Goal: Task Accomplishment & Management: Manage account settings

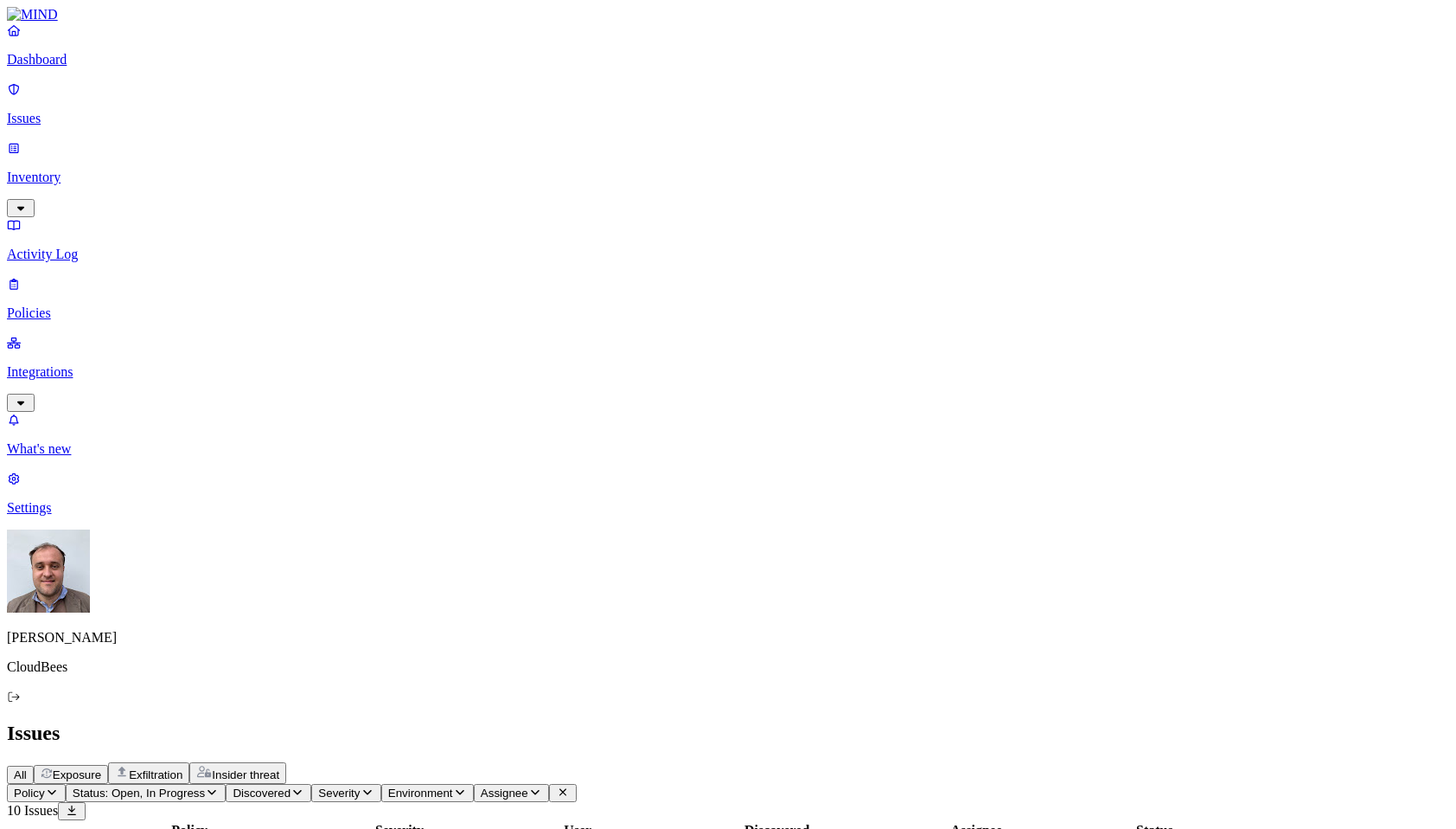
click at [183, 768] on span "Exfiltration" at bounding box center [156, 774] width 54 height 13
click at [101, 768] on span "Exposure" at bounding box center [76, 774] width 48 height 13
drag, startPoint x: 765, startPoint y: 135, endPoint x: 874, endPoint y: 135, distance: 109.0
click at [678, 828] on div at bounding box center [592, 838] width 173 height 0
click at [359, 786] on span "Severity" at bounding box center [338, 792] width 41 height 13
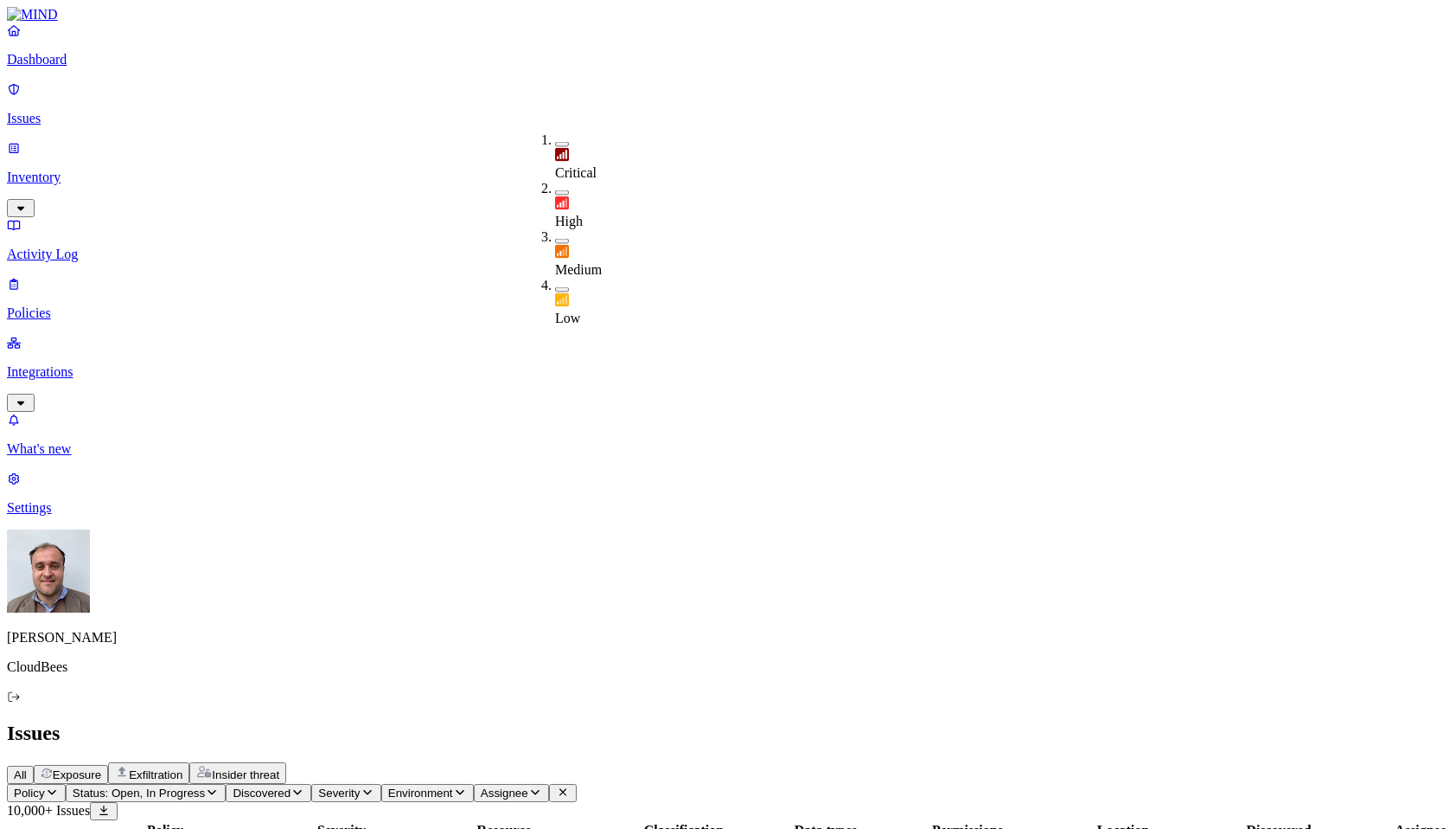
click at [555, 142] on button "button" at bounding box center [562, 144] width 14 height 5
click at [555, 193] on button "button" at bounding box center [562, 195] width 14 height 5
click at [876, 783] on header "Policy Status: Open, In Progress Discovered Severity: Critical, High Environmen…" at bounding box center [728, 801] width 1442 height 36
click at [291, 786] on span "Discovered" at bounding box center [262, 792] width 58 height 13
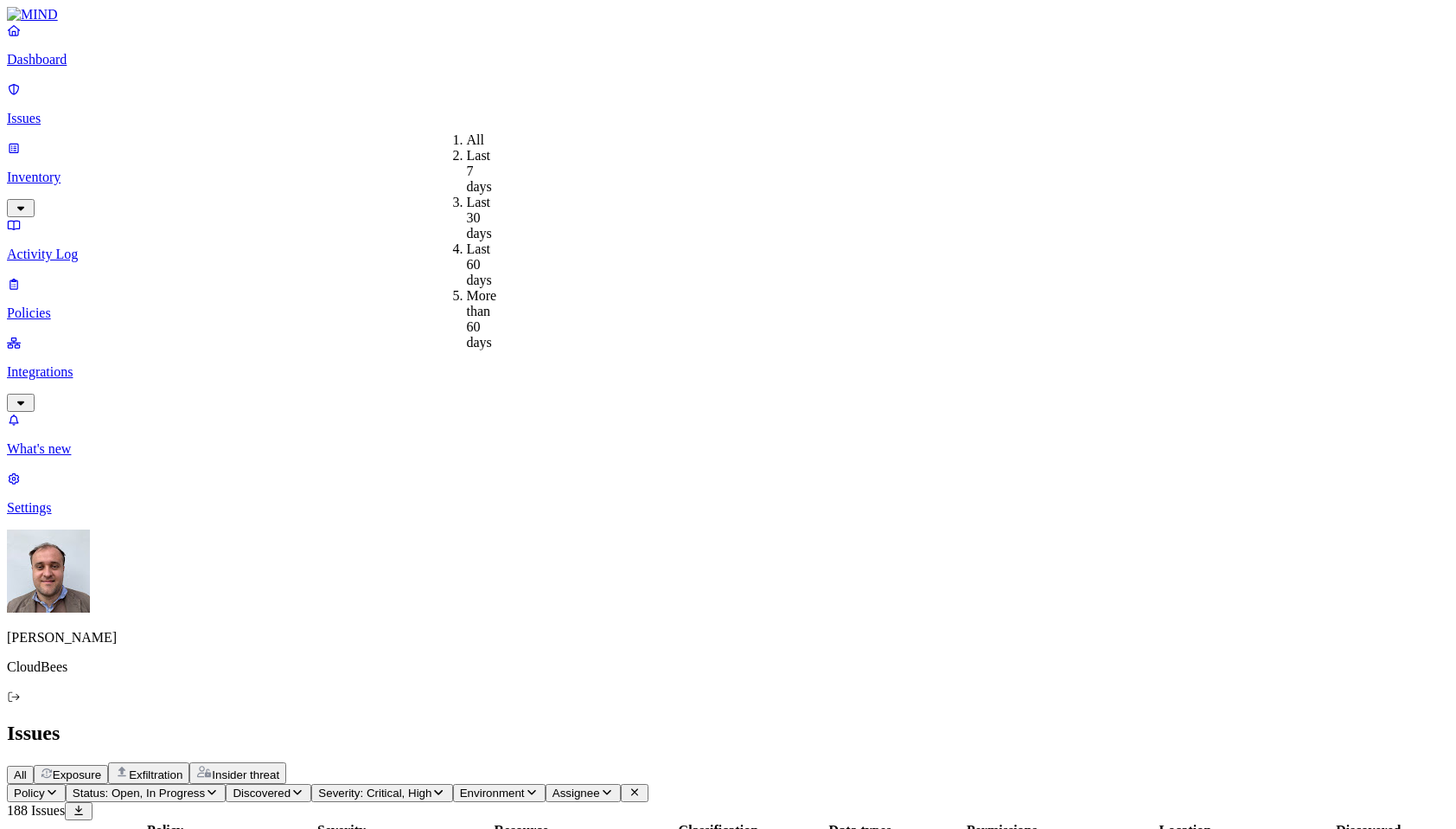
click at [600, 762] on div "All Exposure Exfiltration Insider threat" at bounding box center [728, 773] width 1442 height 22
click at [525, 786] on span "Environment" at bounding box center [492, 792] width 65 height 13
click at [539, 786] on icon "button" at bounding box center [532, 791] width 14 height 11
click at [716, 203] on span "Endpoint" at bounding box center [719, 201] width 51 height 15
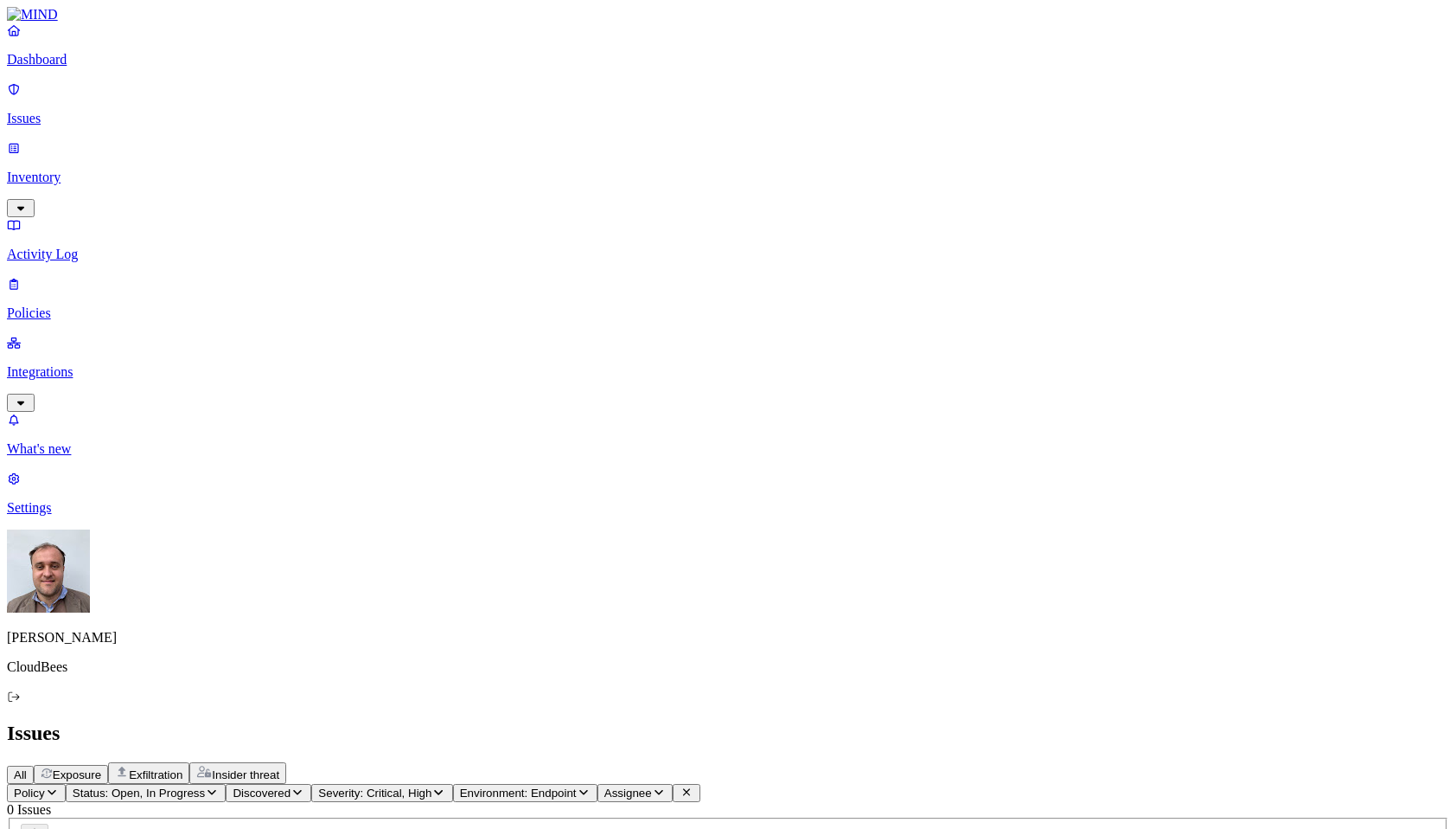
click at [598, 783] on button "Environment: Endpoint" at bounding box center [525, 792] width 144 height 18
click at [693, 154] on div "Cloud" at bounding box center [693, 163] width 0 height 31
click at [636, 786] on span "Assignee" at bounding box center [612, 792] width 47 height 13
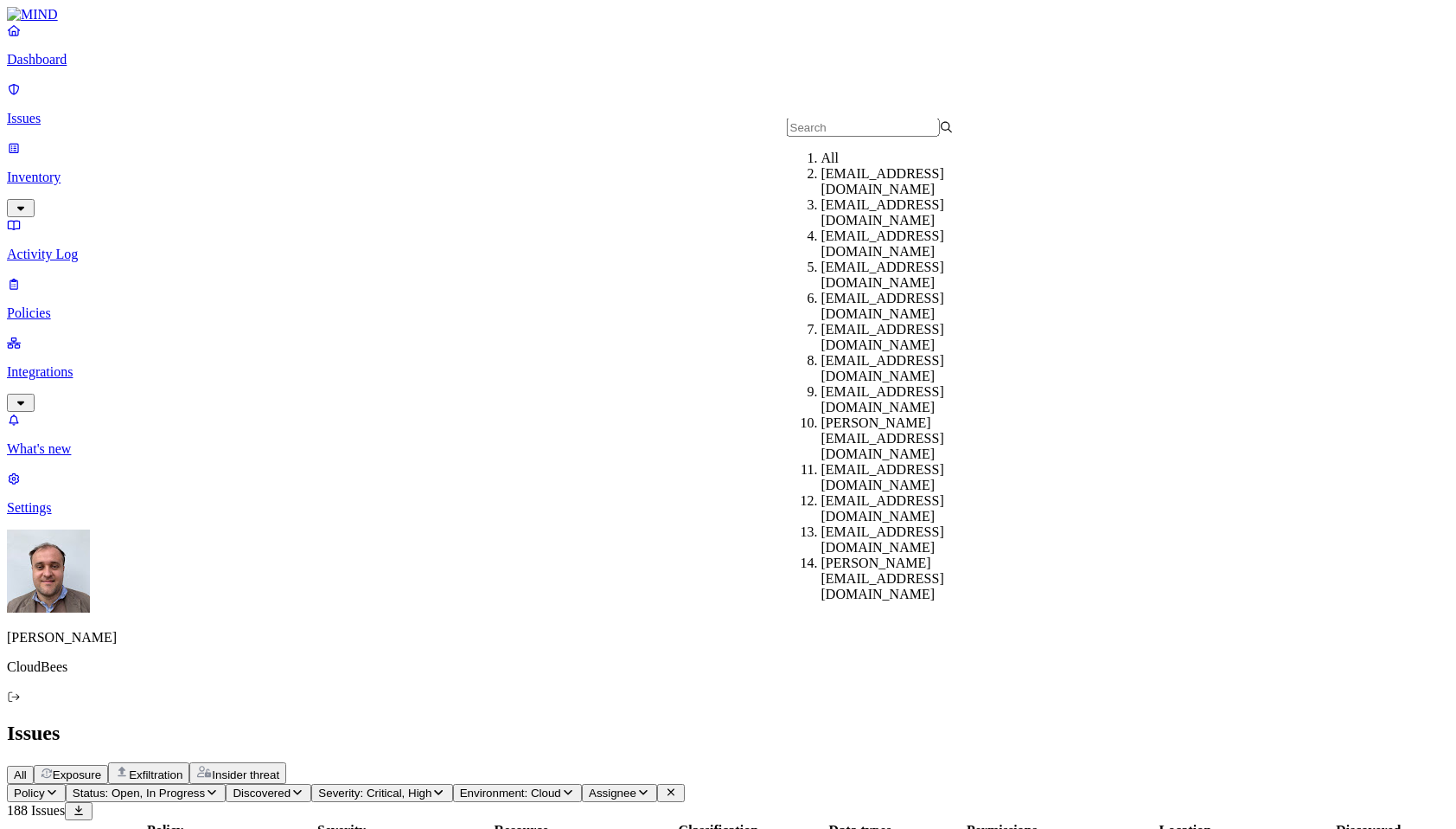
click at [938, 783] on header "Policy Status: Open, In Progress Discovered Severity: Critical, High Environmen…" at bounding box center [728, 801] width 1442 height 36
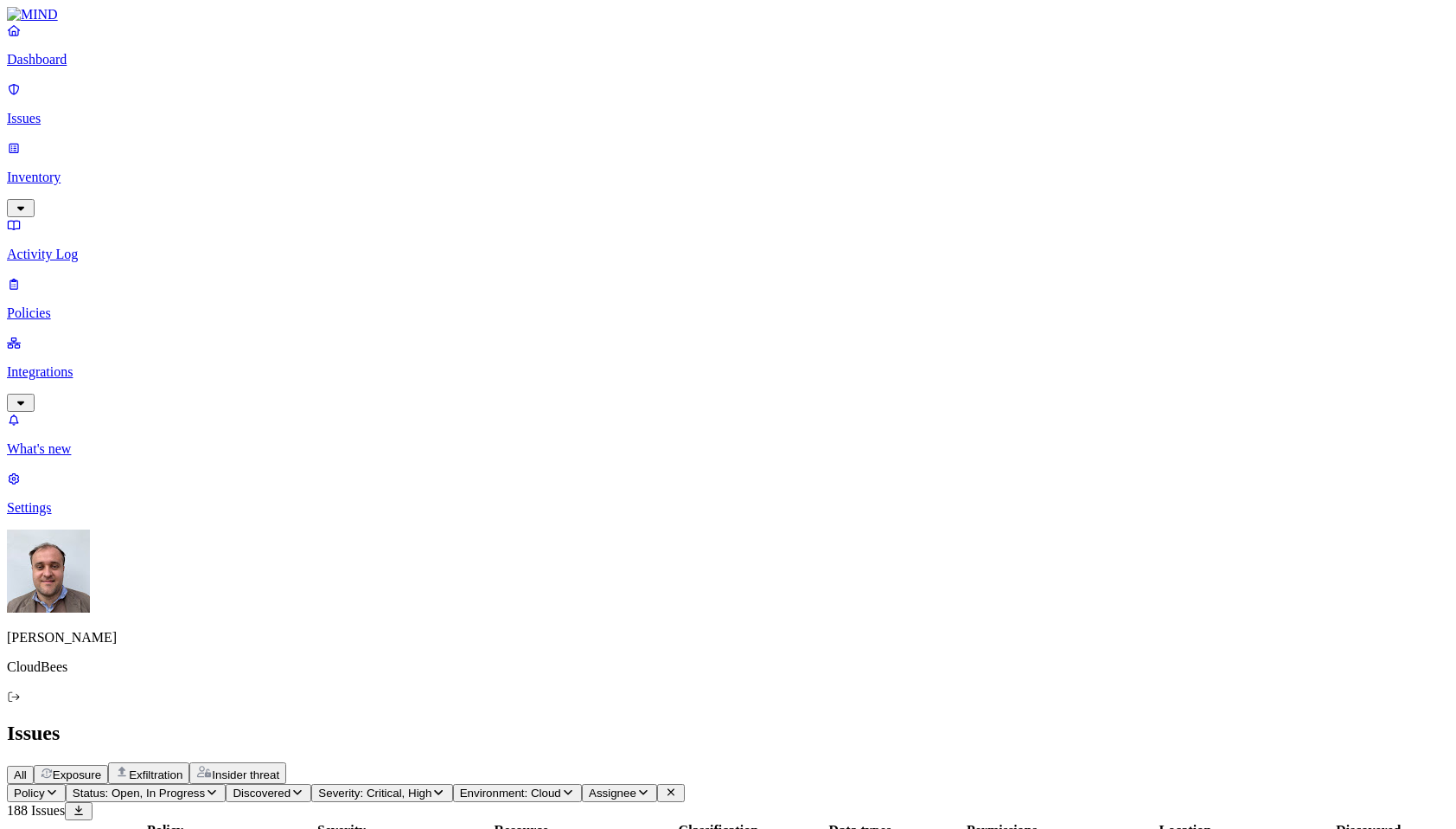
click at [127, 170] on p "Inventory" at bounding box center [728, 178] width 1442 height 16
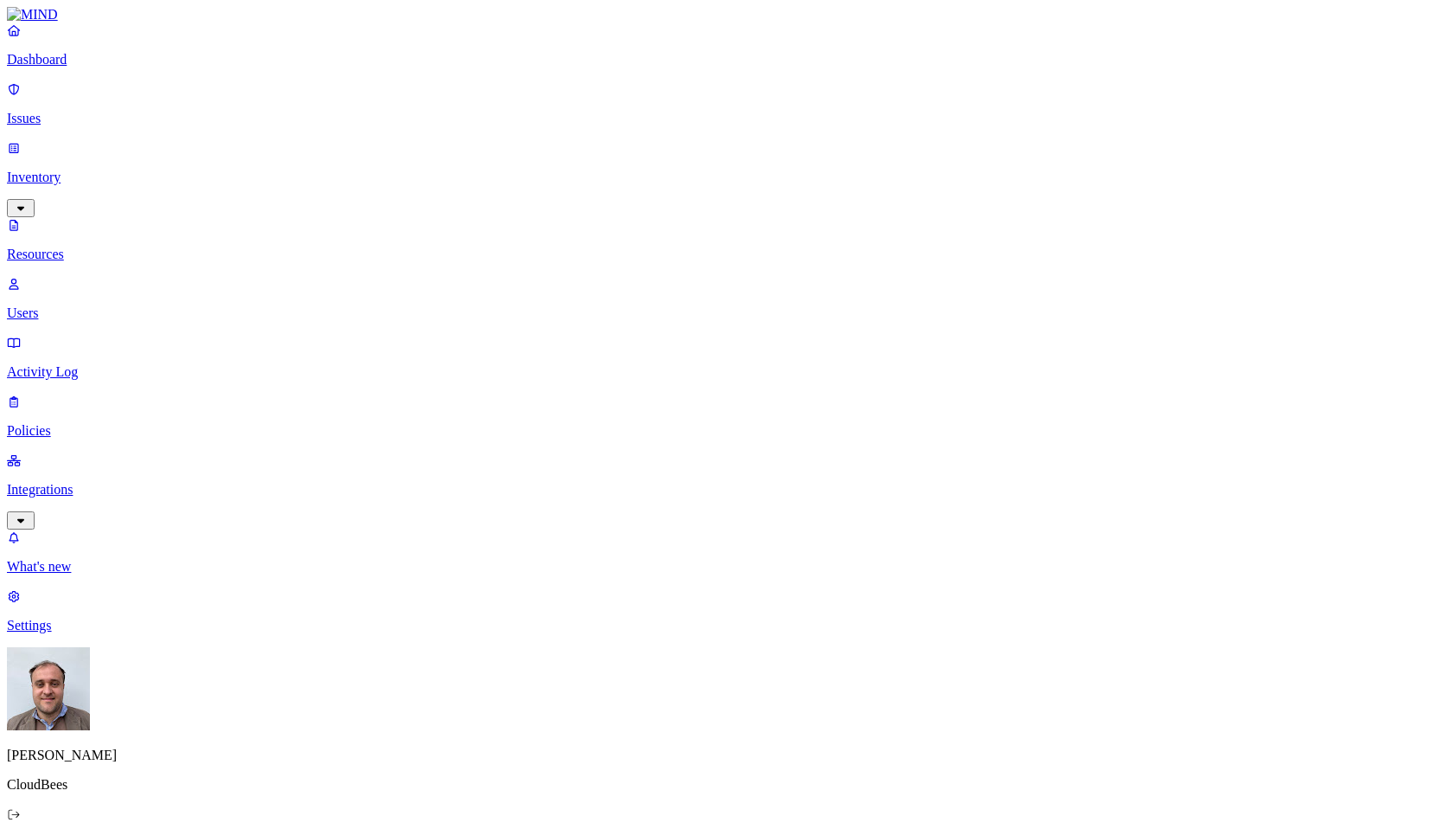
click at [848, 284] on button "button" at bounding box center [855, 287] width 14 height 5
click at [848, 349] on button "button" at bounding box center [855, 352] width 14 height 5
drag, startPoint x: 458, startPoint y: 120, endPoint x: 535, endPoint y: 121, distance: 77.0
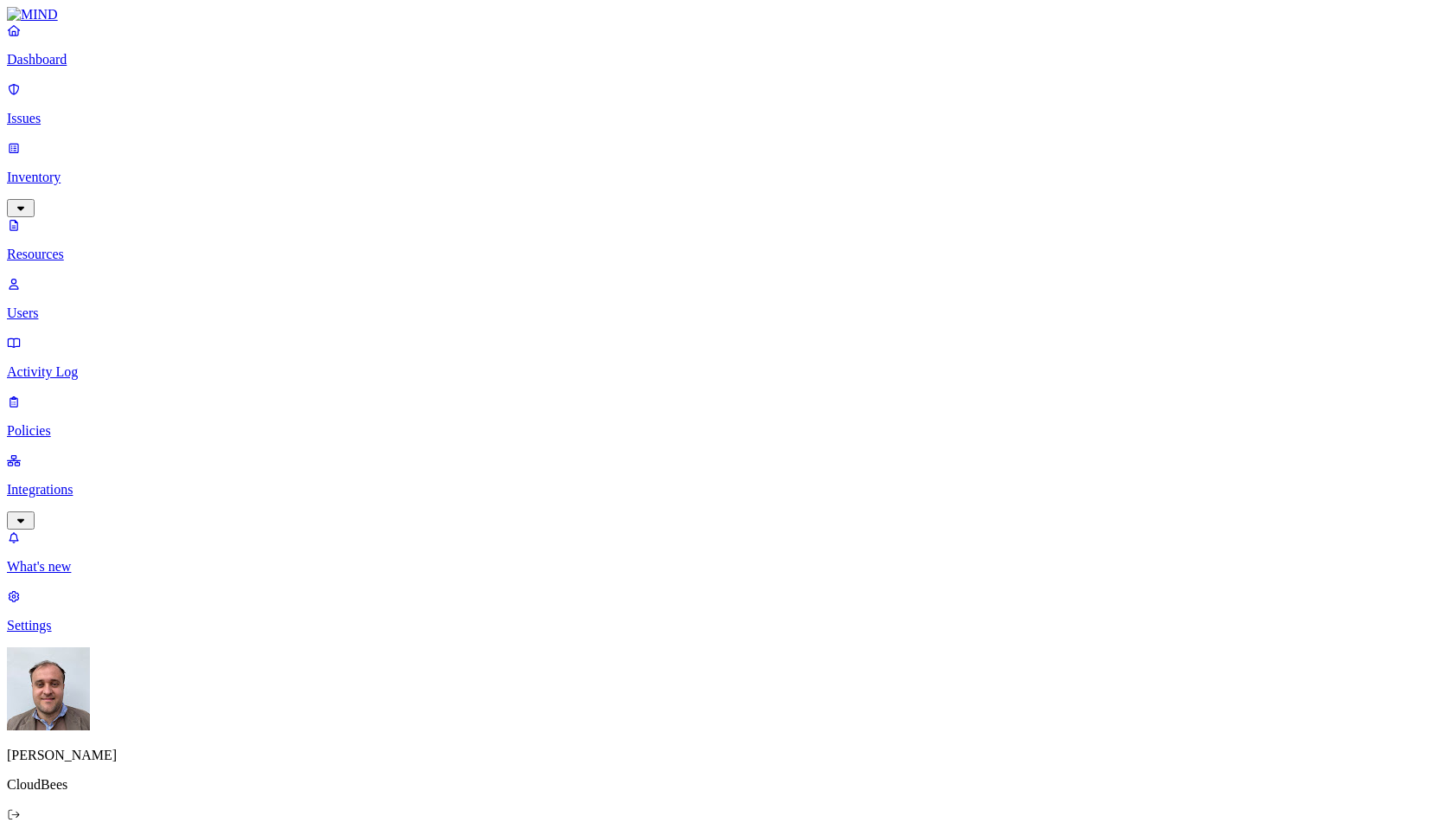
scroll to position [0, 17]
drag, startPoint x: 281, startPoint y: 59, endPoint x: 397, endPoint y: 70, distance: 116.5
type input "g"
click at [97, 68] on p "Dashboard" at bounding box center [728, 60] width 1442 height 16
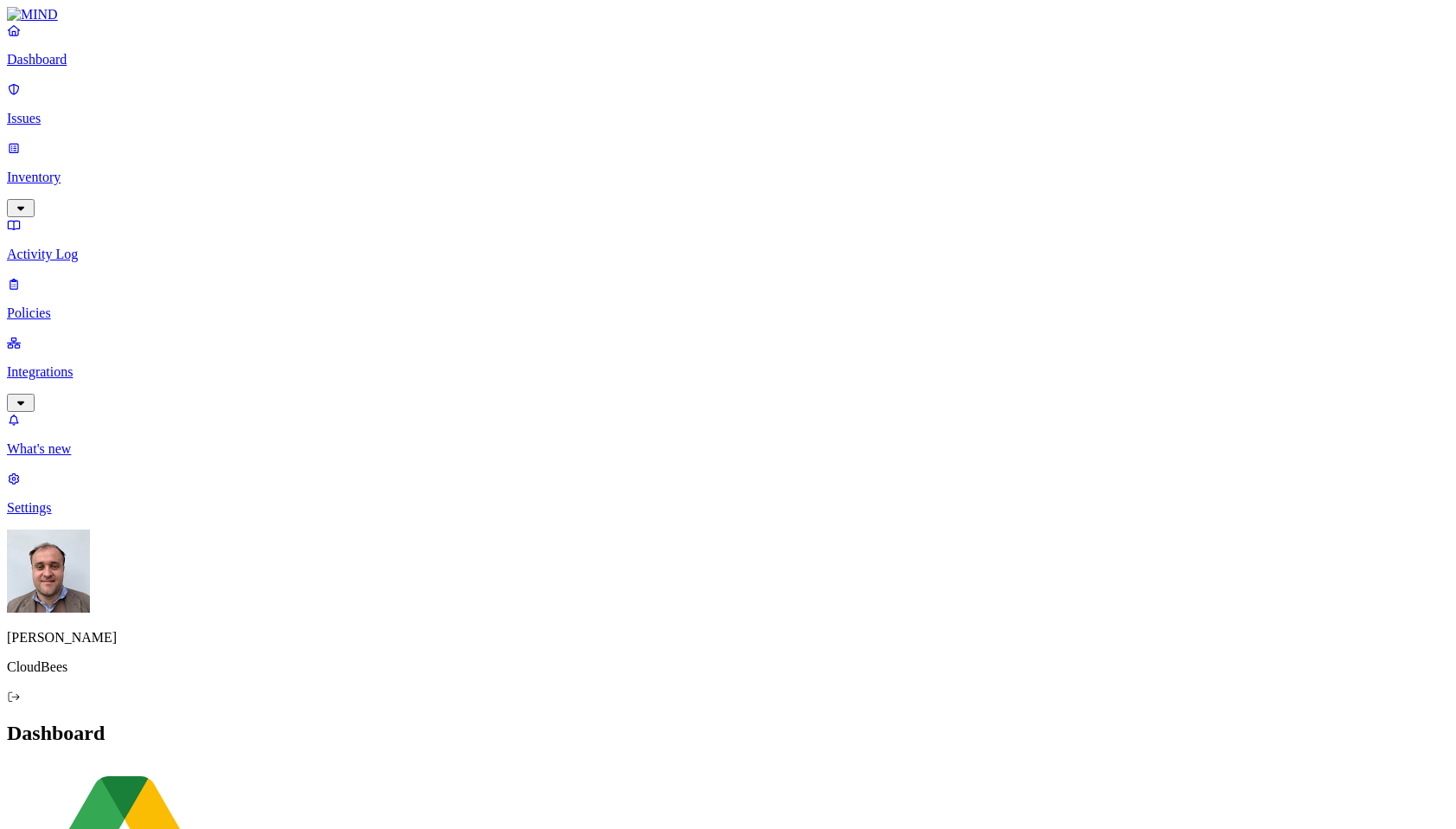
click at [71, 515] on link "Settings" at bounding box center [728, 492] width 1442 height 45
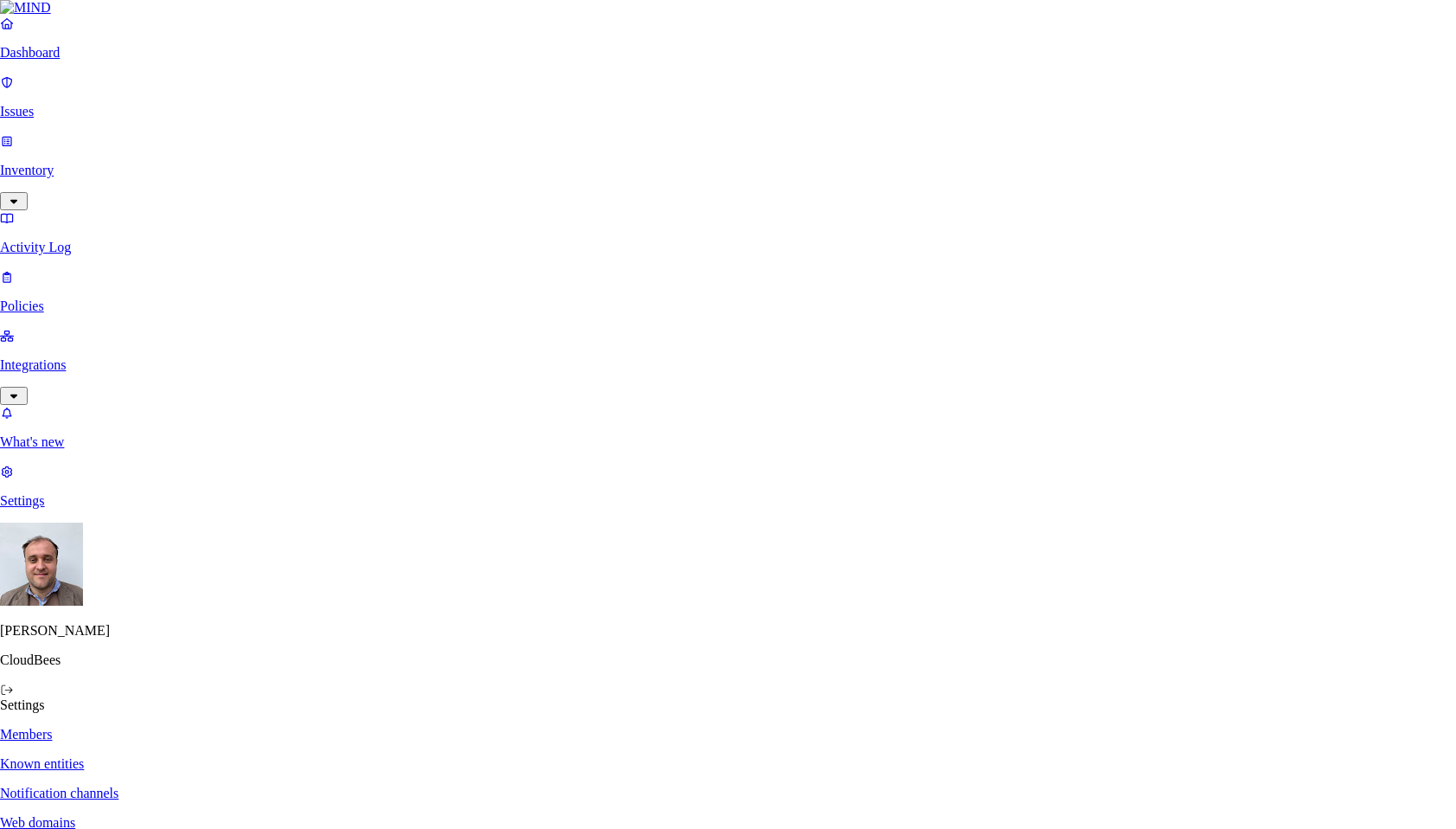
paste input "[EMAIL_ADDRESS][DOMAIN_NAME]"
type input "[EMAIL_ADDRESS][DOMAIN_NAME]"
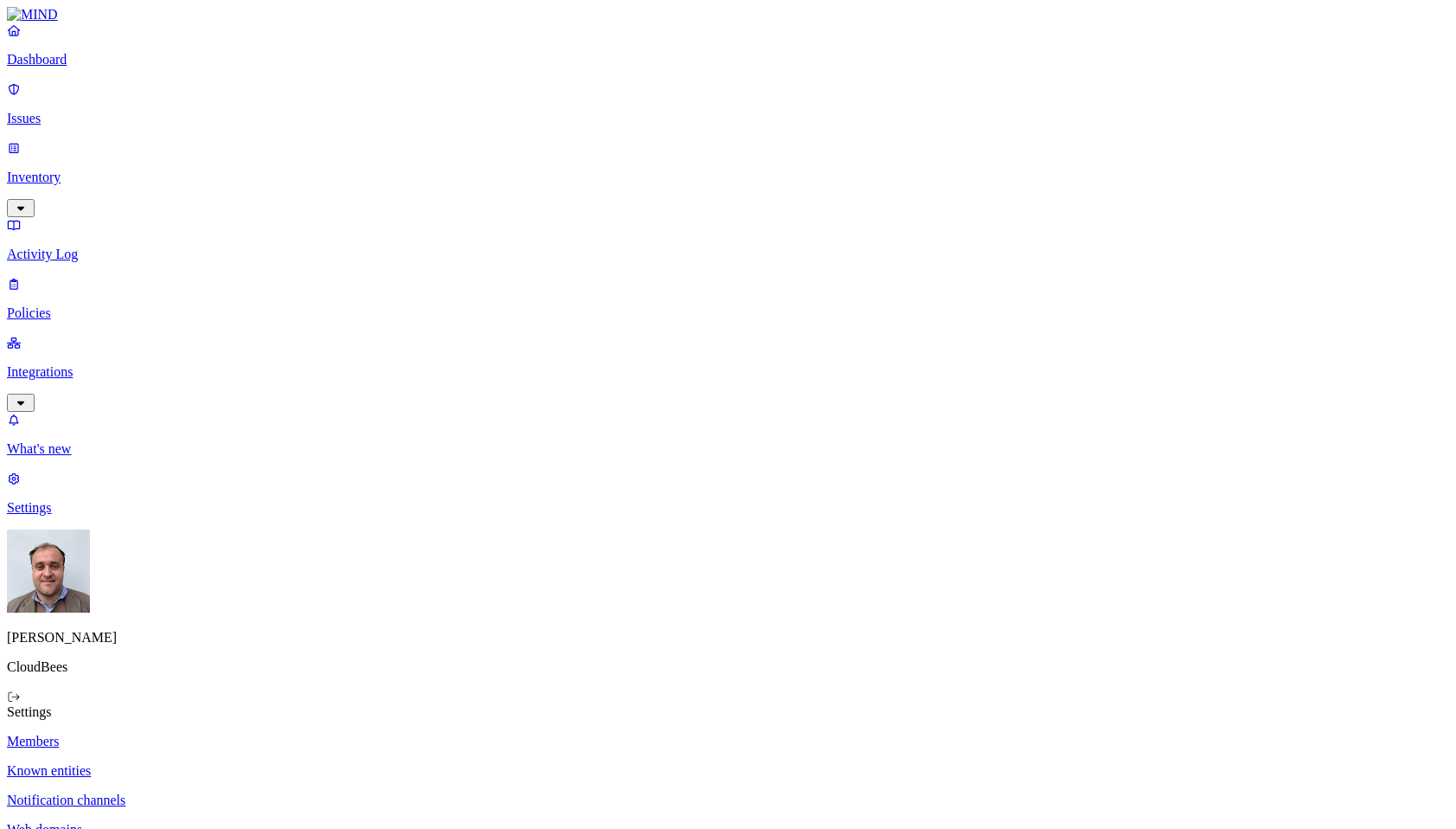
click at [104, 68] on p "Dashboard" at bounding box center [728, 60] width 1442 height 16
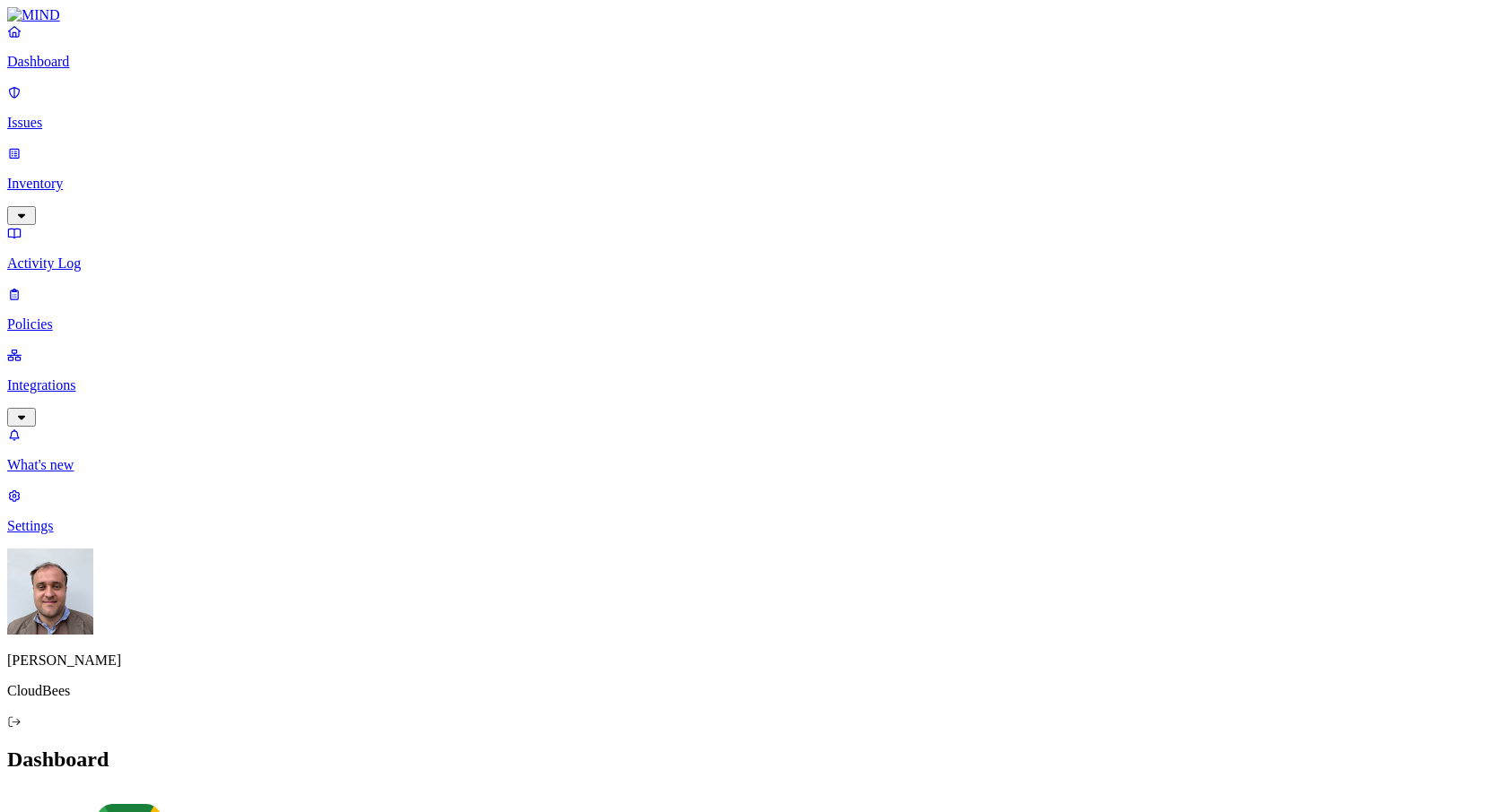
click at [99, 377] on p "Integrations" at bounding box center [755, 385] width 1496 height 16
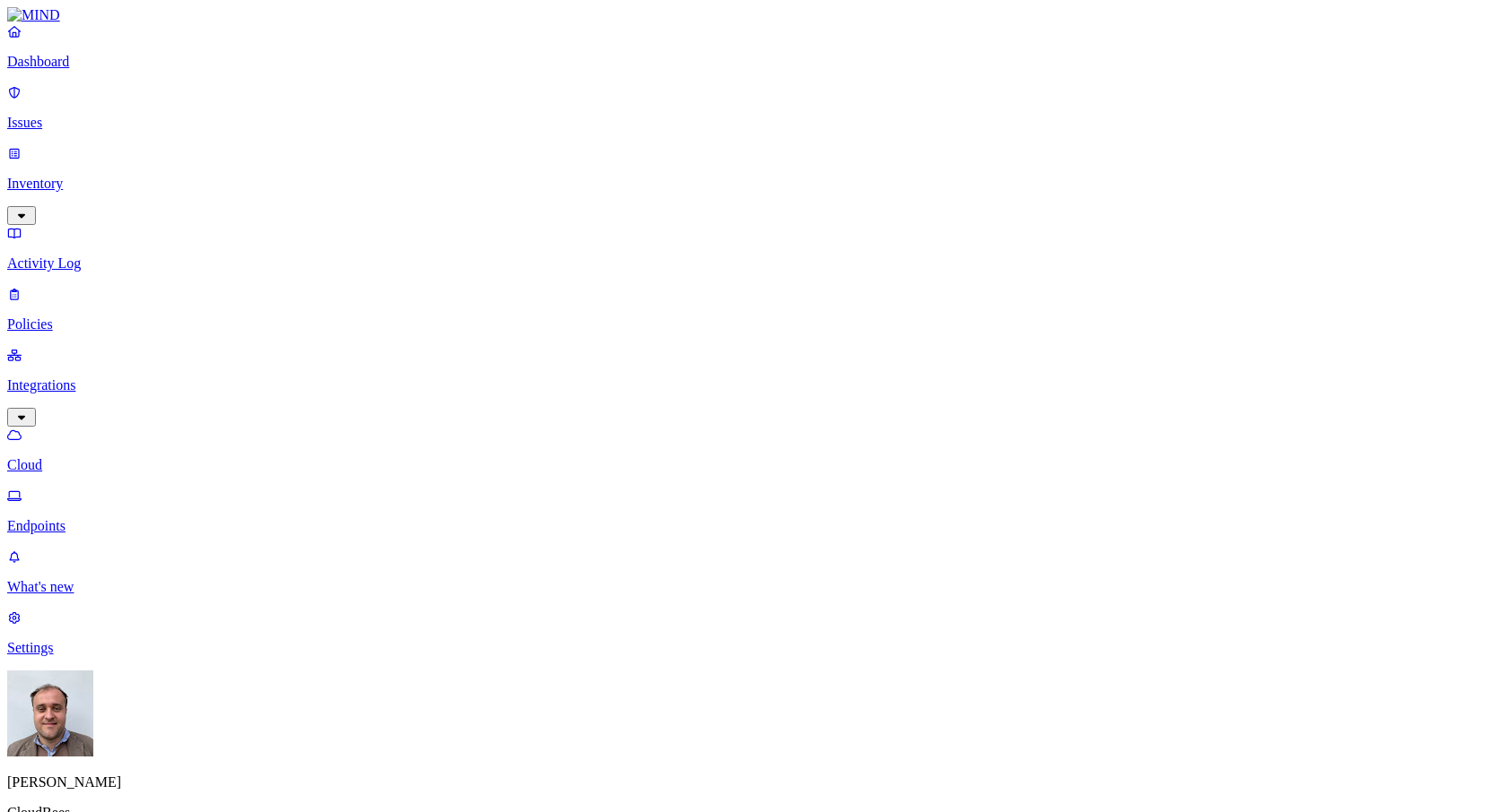
click at [109, 176] on p "Inventory" at bounding box center [755, 184] width 1496 height 16
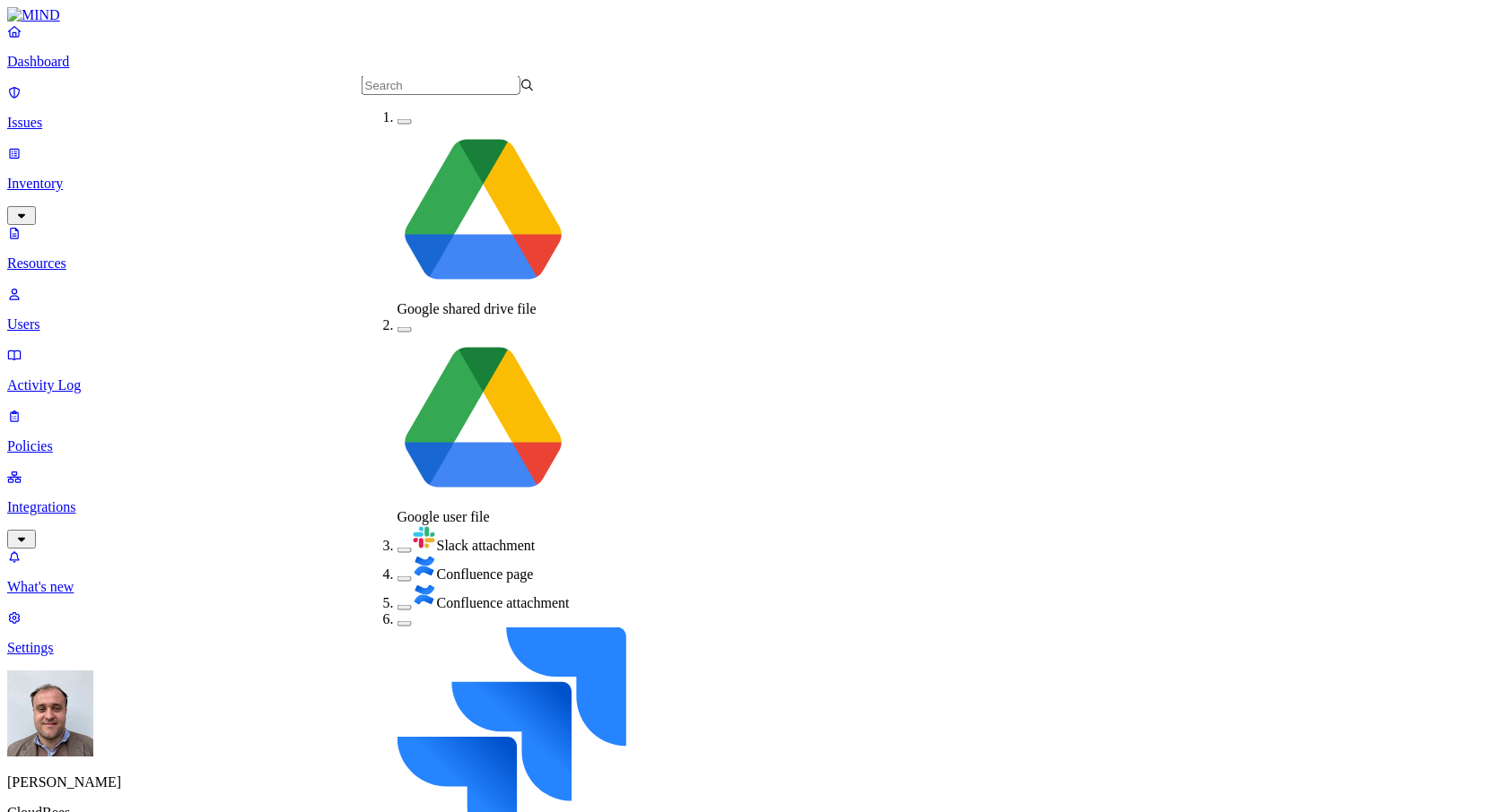
click at [398, 327] on button "button" at bounding box center [405, 330] width 15 height 5
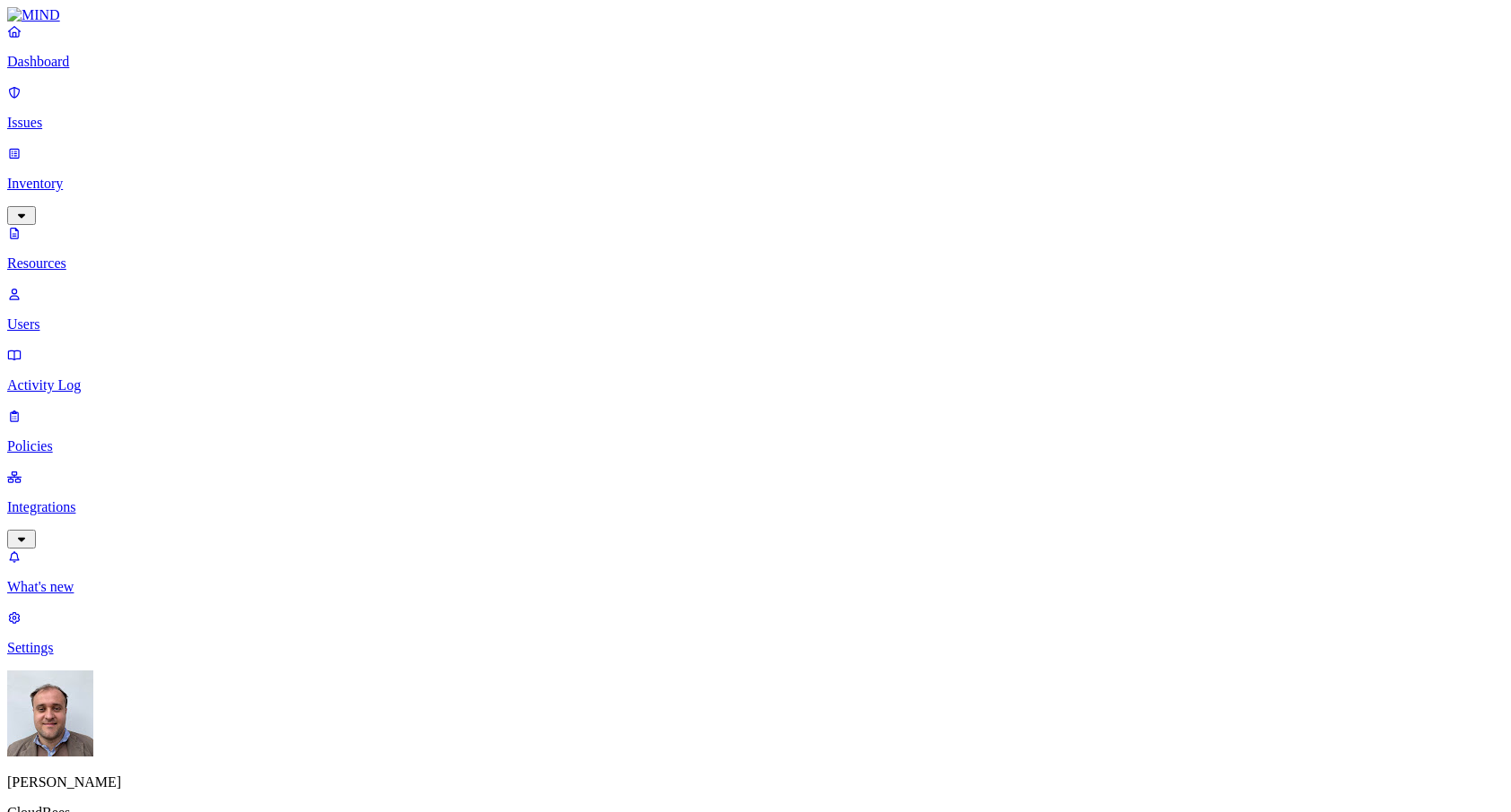
click at [960, 294] on button "button" at bounding box center [968, 297] width 15 height 5
click at [960, 361] on button "button" at bounding box center [968, 364] width 15 height 5
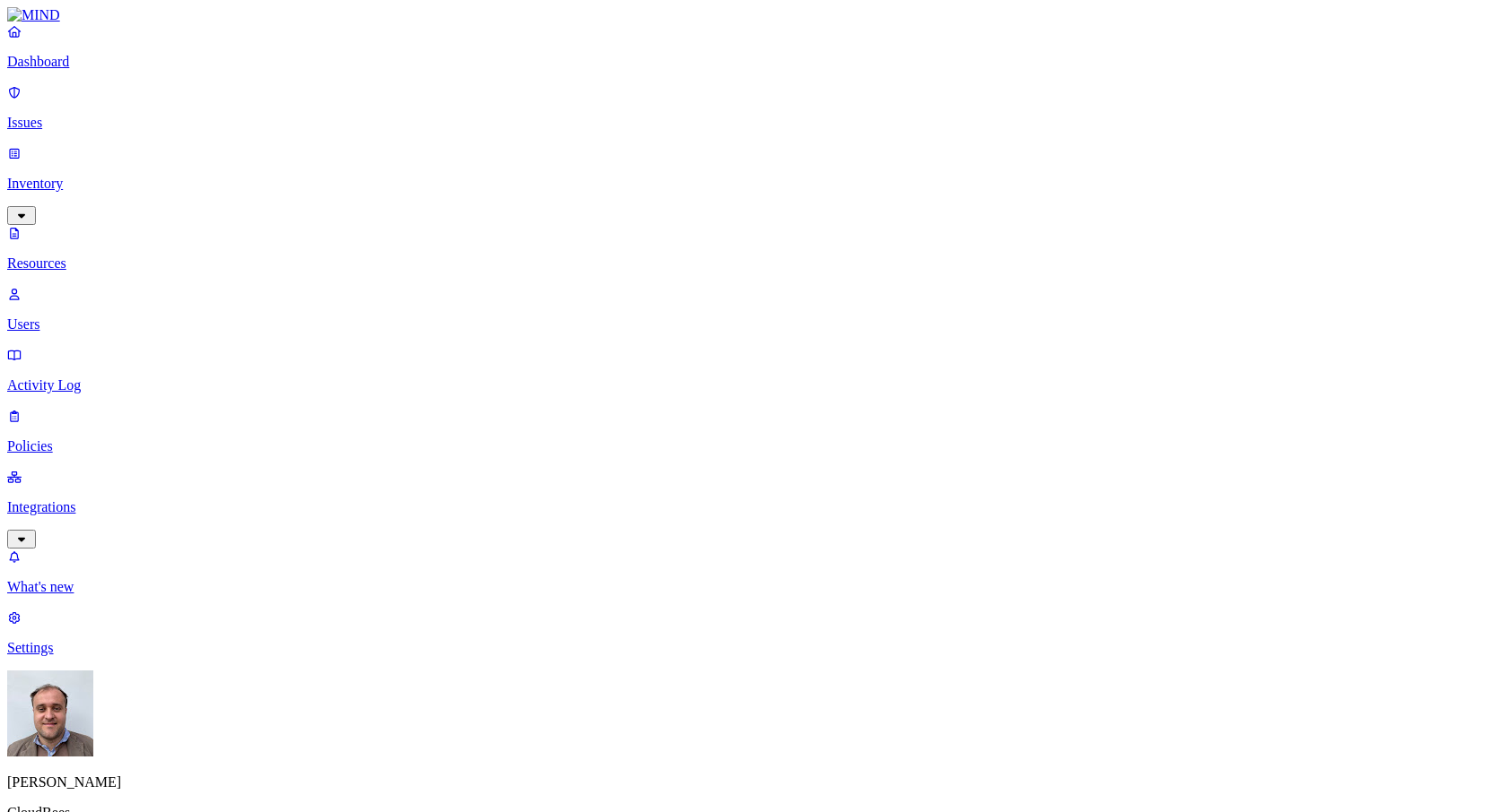
drag, startPoint x: 1162, startPoint y: 600, endPoint x: 1278, endPoint y: 599, distance: 116.0
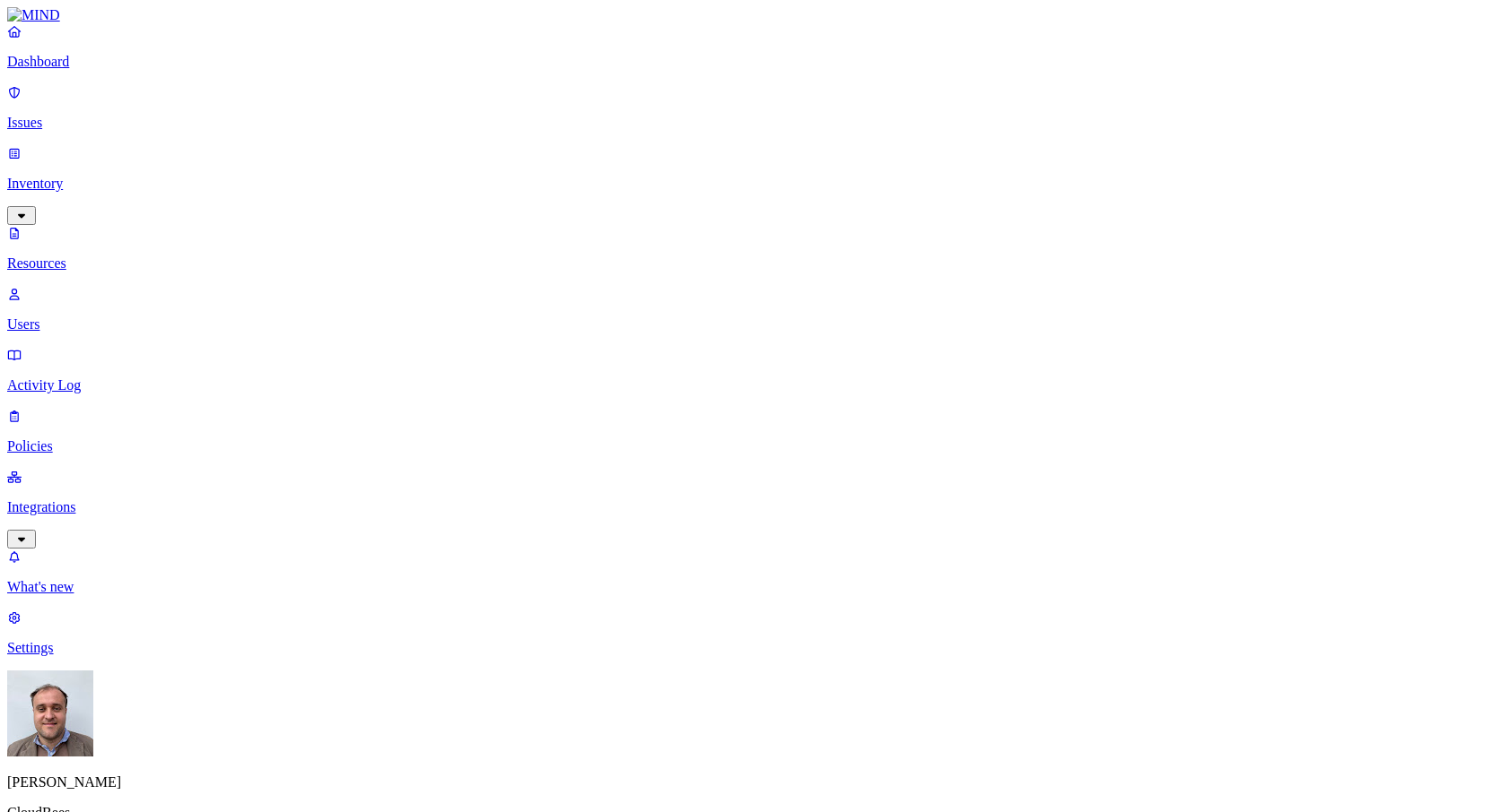
click at [96, 316] on p "Users" at bounding box center [755, 324] width 1496 height 16
paste input "[EMAIL_ADDRESS][DOMAIN_NAME]"
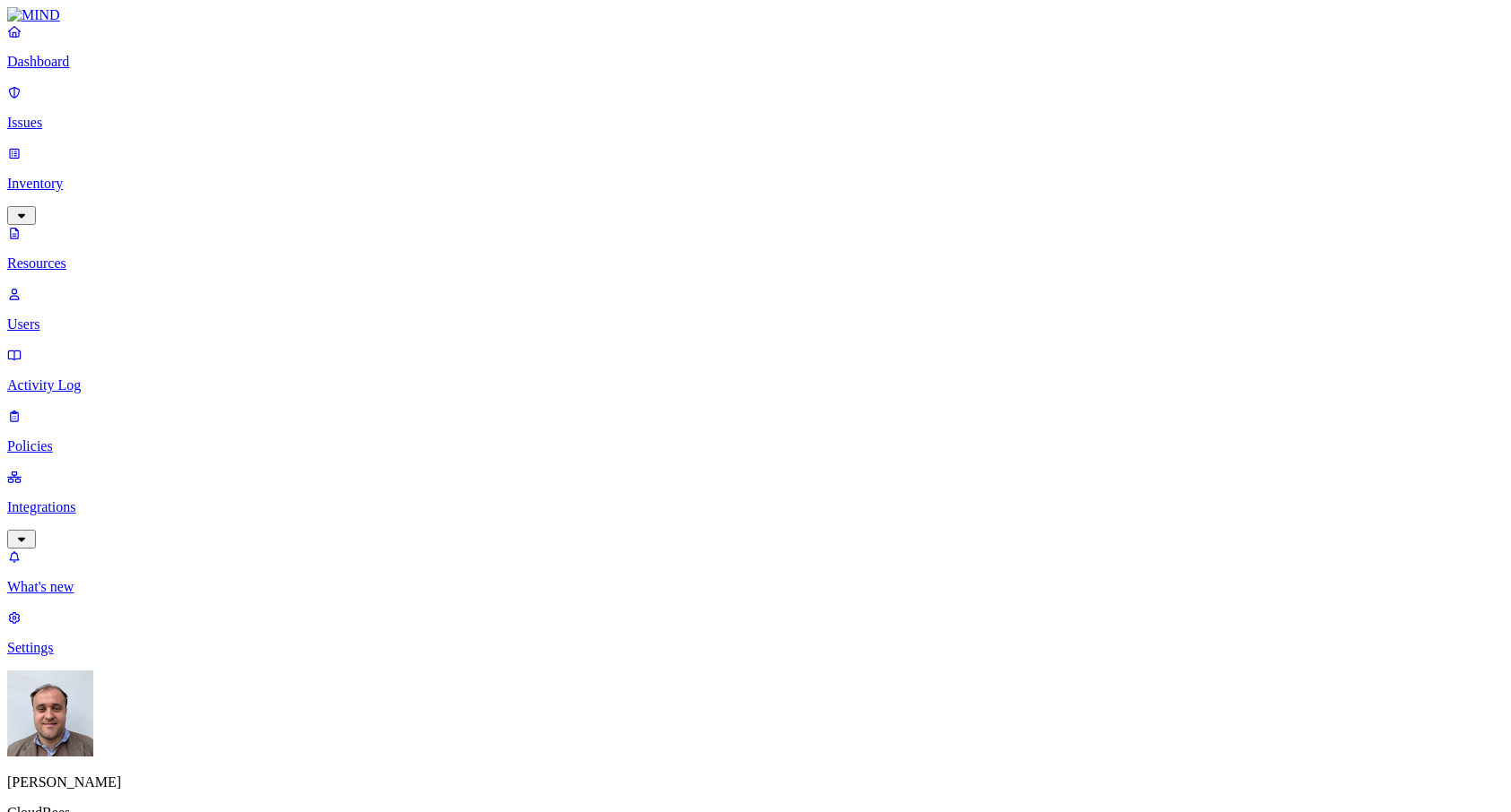
type input "[EMAIL_ADDRESS][DOMAIN_NAME]"
drag, startPoint x: 1159, startPoint y: 252, endPoint x: 1276, endPoint y: 256, distance: 117.1
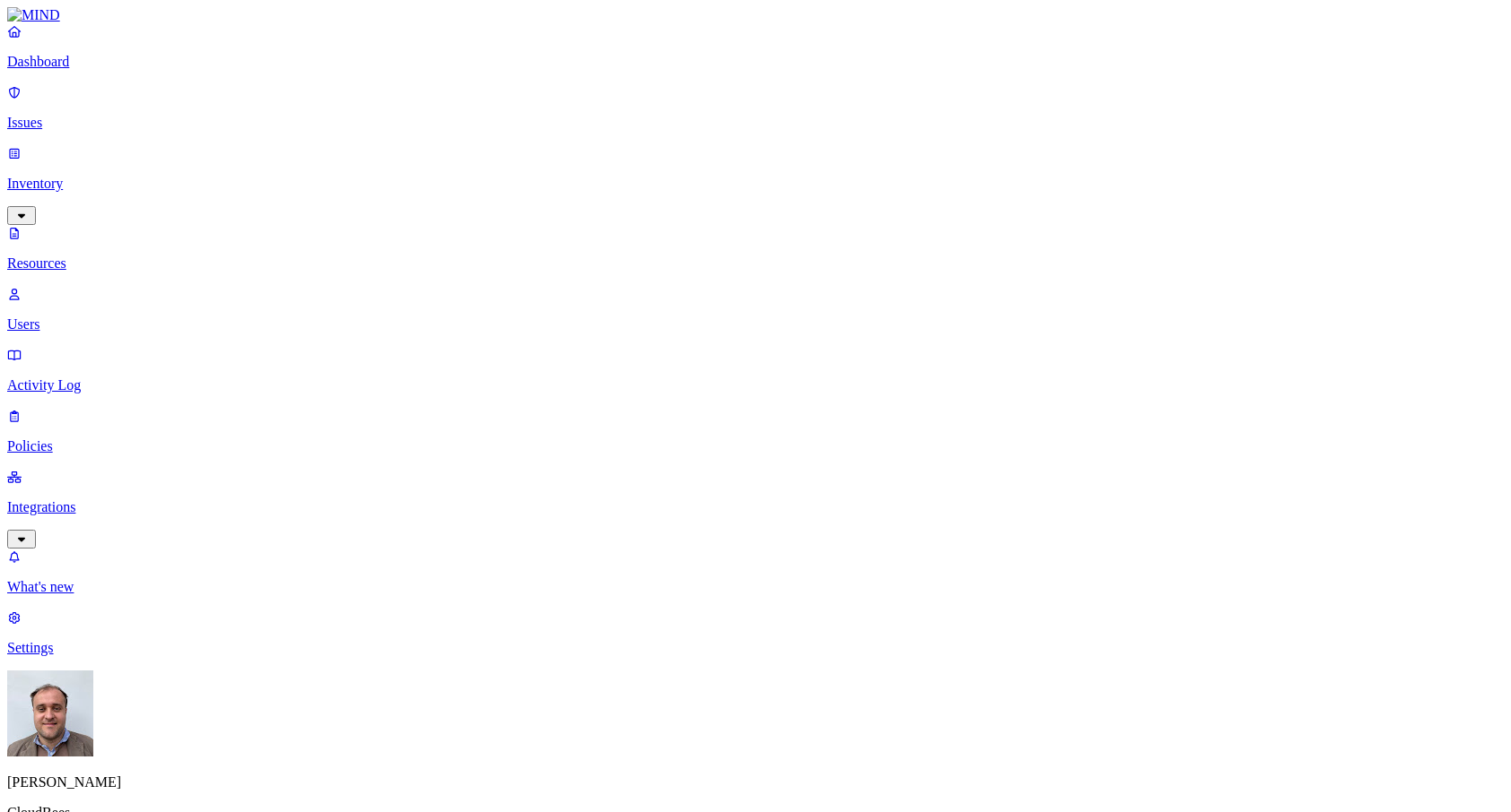
drag, startPoint x: 1348, startPoint y: 306, endPoint x: 1388, endPoint y: 307, distance: 40.0
drag, startPoint x: 1388, startPoint y: 307, endPoint x: 1440, endPoint y: 310, distance: 52.1
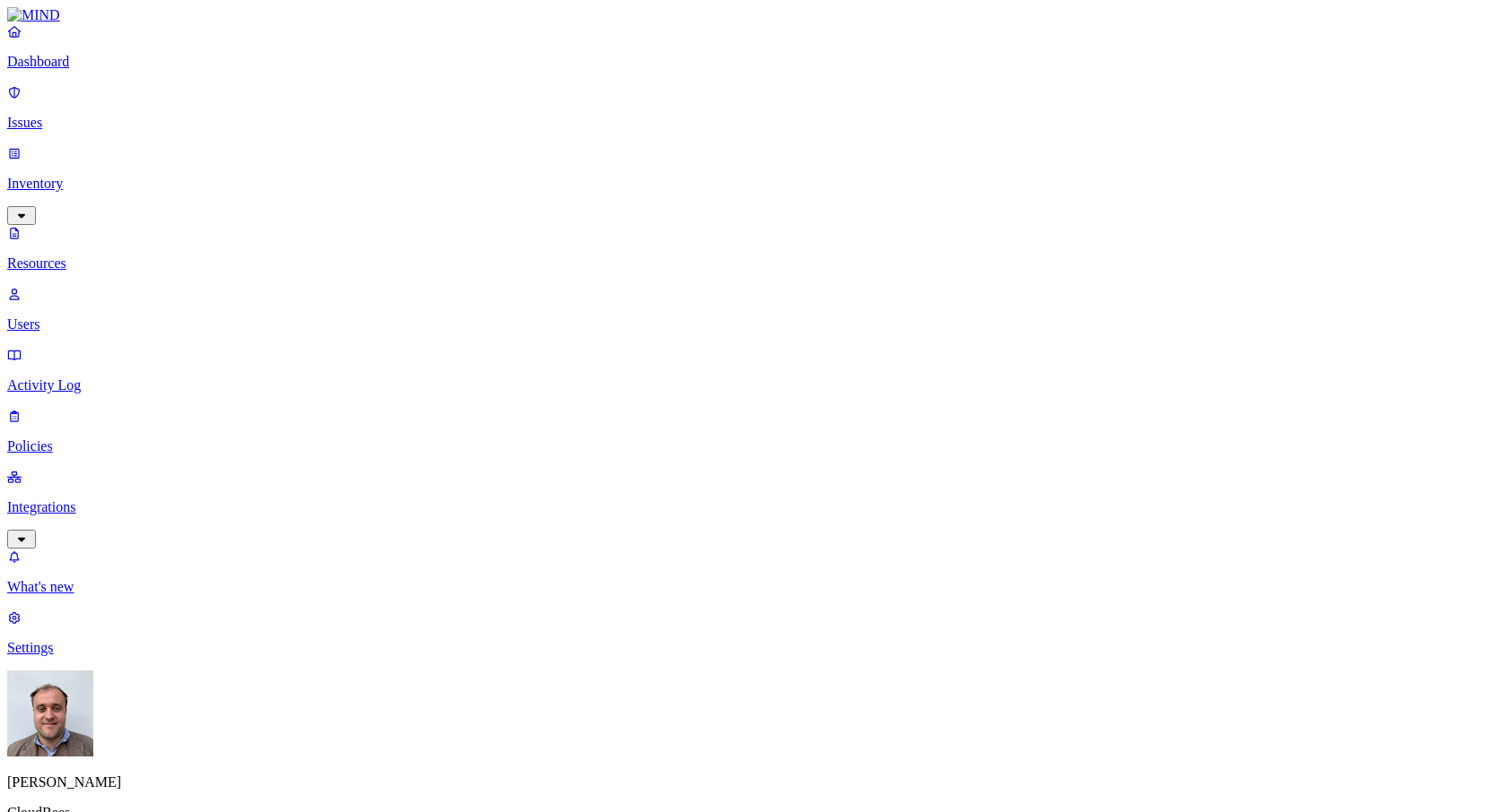
click at [114, 156] on link "Inventory" at bounding box center [755, 183] width 1496 height 77
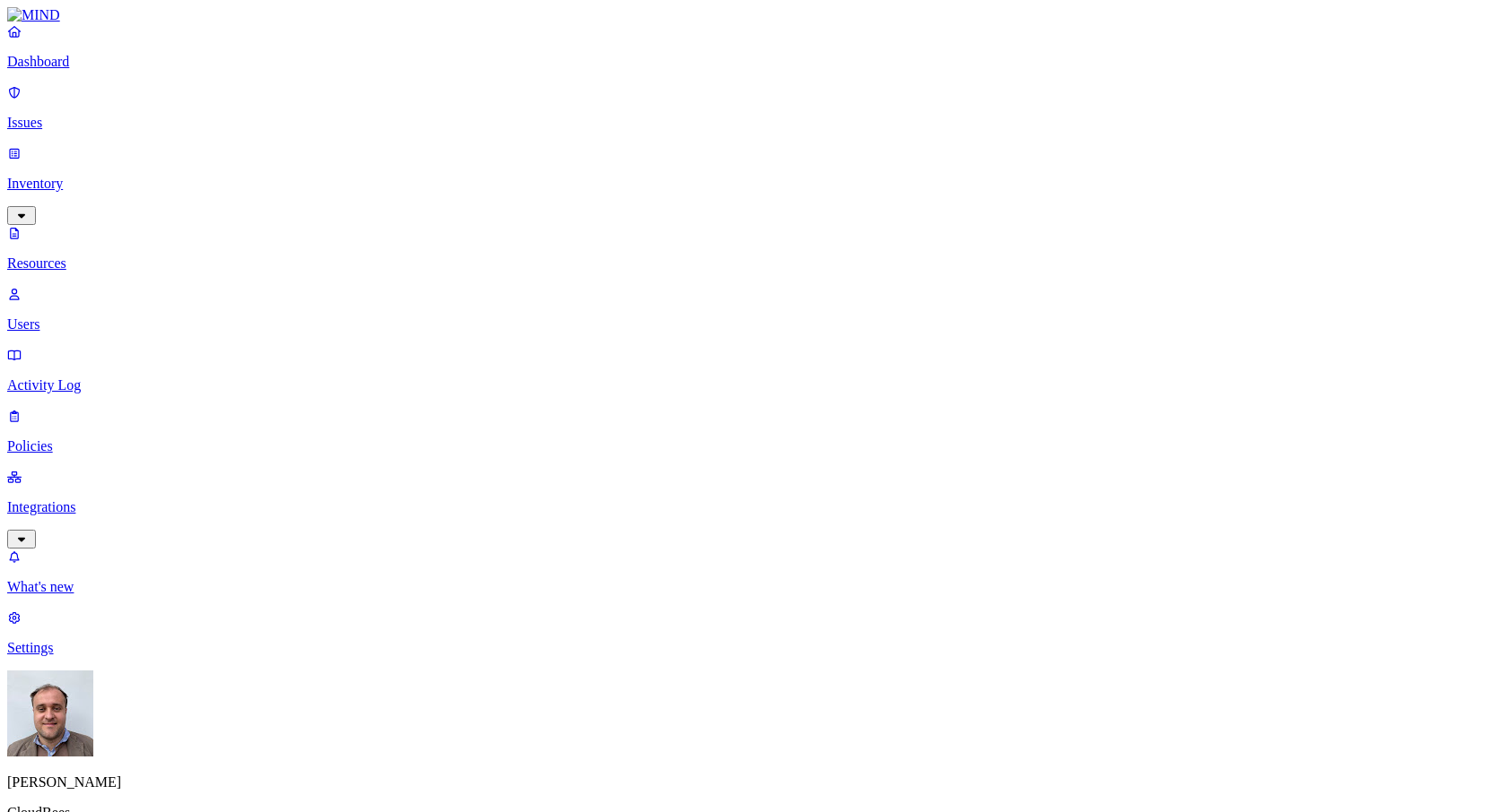
click at [118, 115] on p "Issues" at bounding box center [755, 123] width 1496 height 16
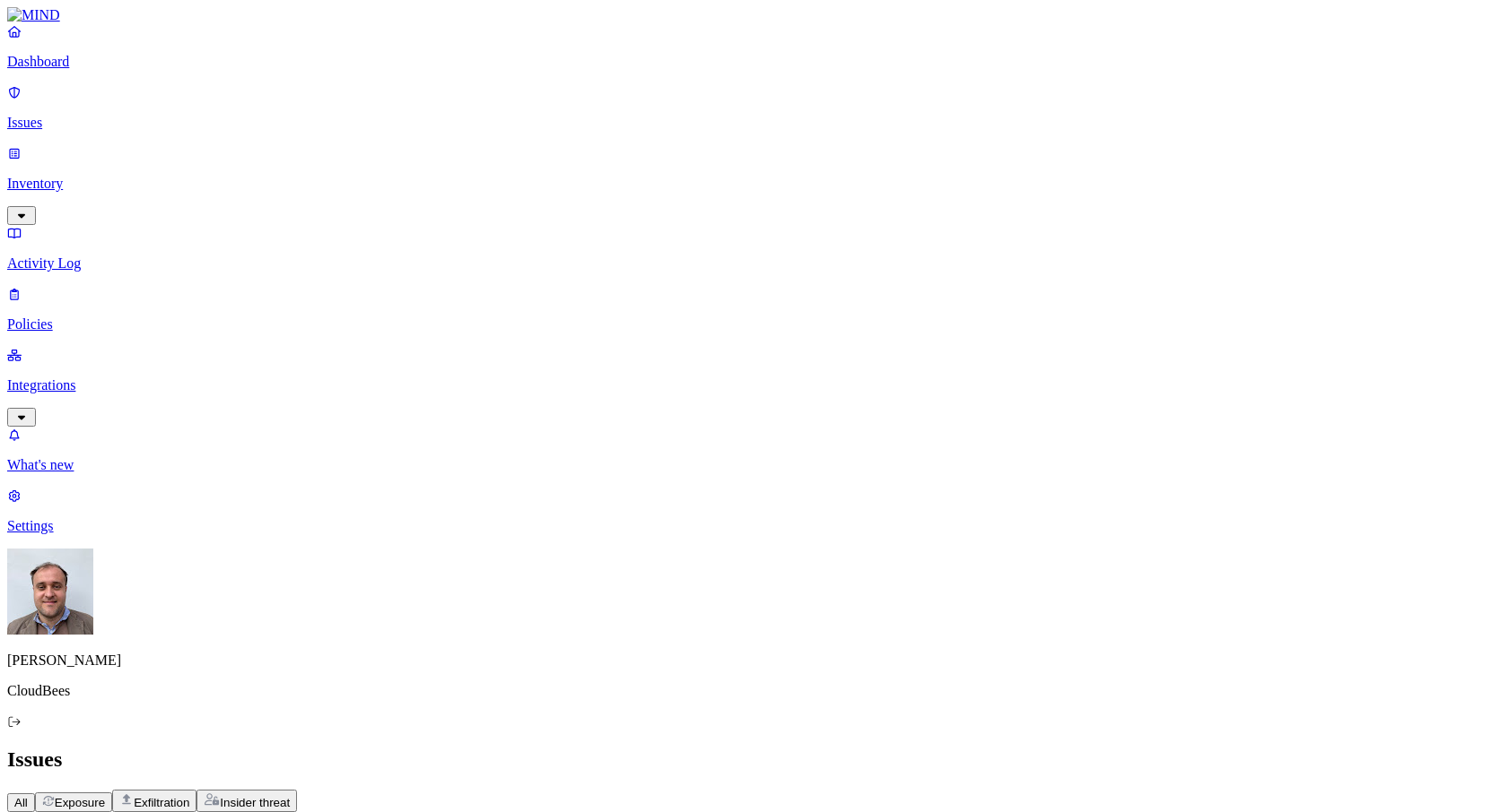
click at [105, 797] on span "Exposure" at bounding box center [79, 803] width 50 height 14
click at [190, 797] on span "Exfiltration" at bounding box center [161, 803] width 56 height 14
click at [290, 797] on span "Insider threat" at bounding box center [254, 803] width 70 height 14
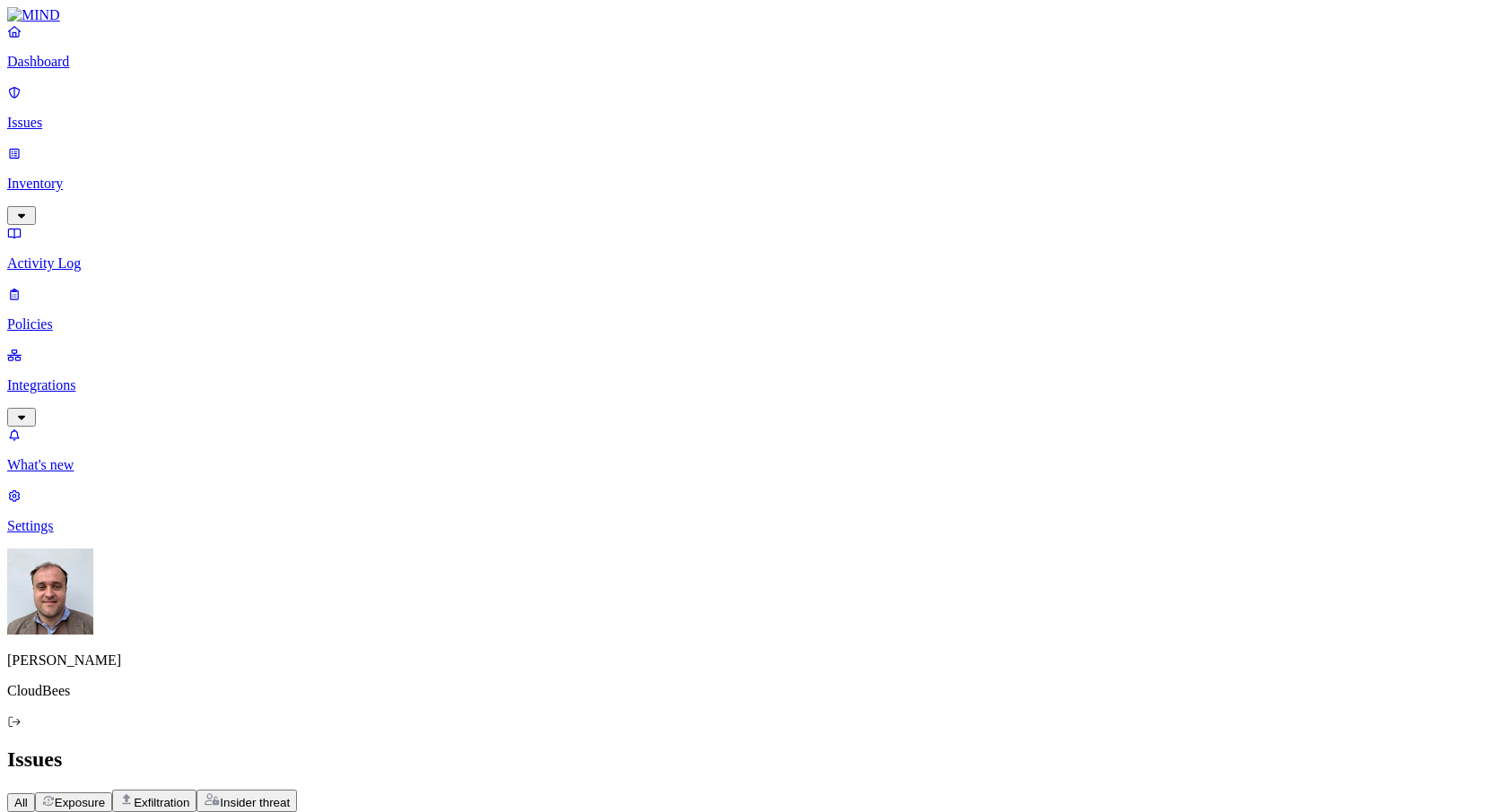
click at [61, 316] on p "Policies" at bounding box center [755, 324] width 1496 height 16
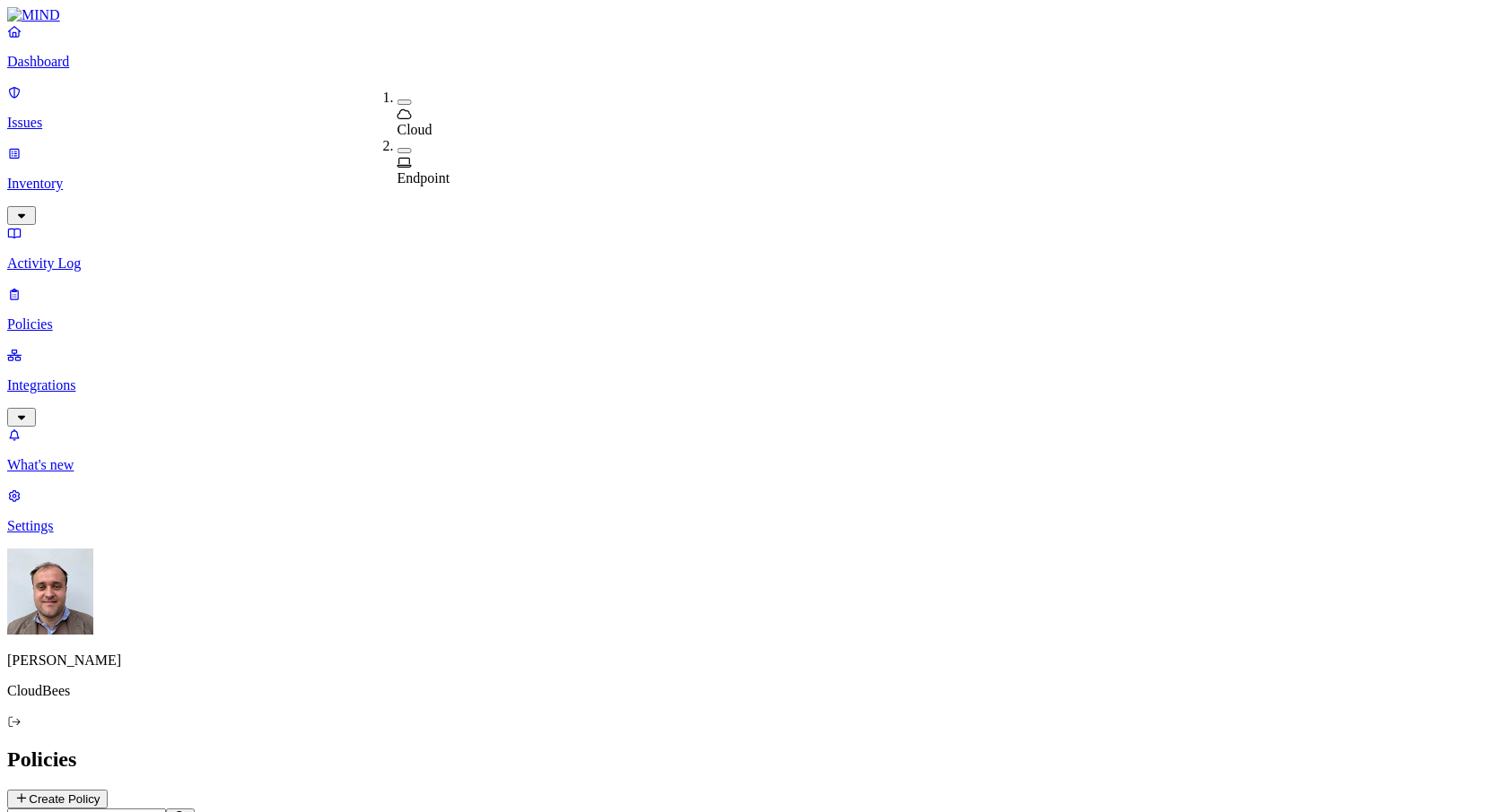
click at [398, 100] on button "button" at bounding box center [405, 102] width 15 height 5
click at [772, 748] on div "Policies Create Policy" at bounding box center [755, 778] width 1496 height 61
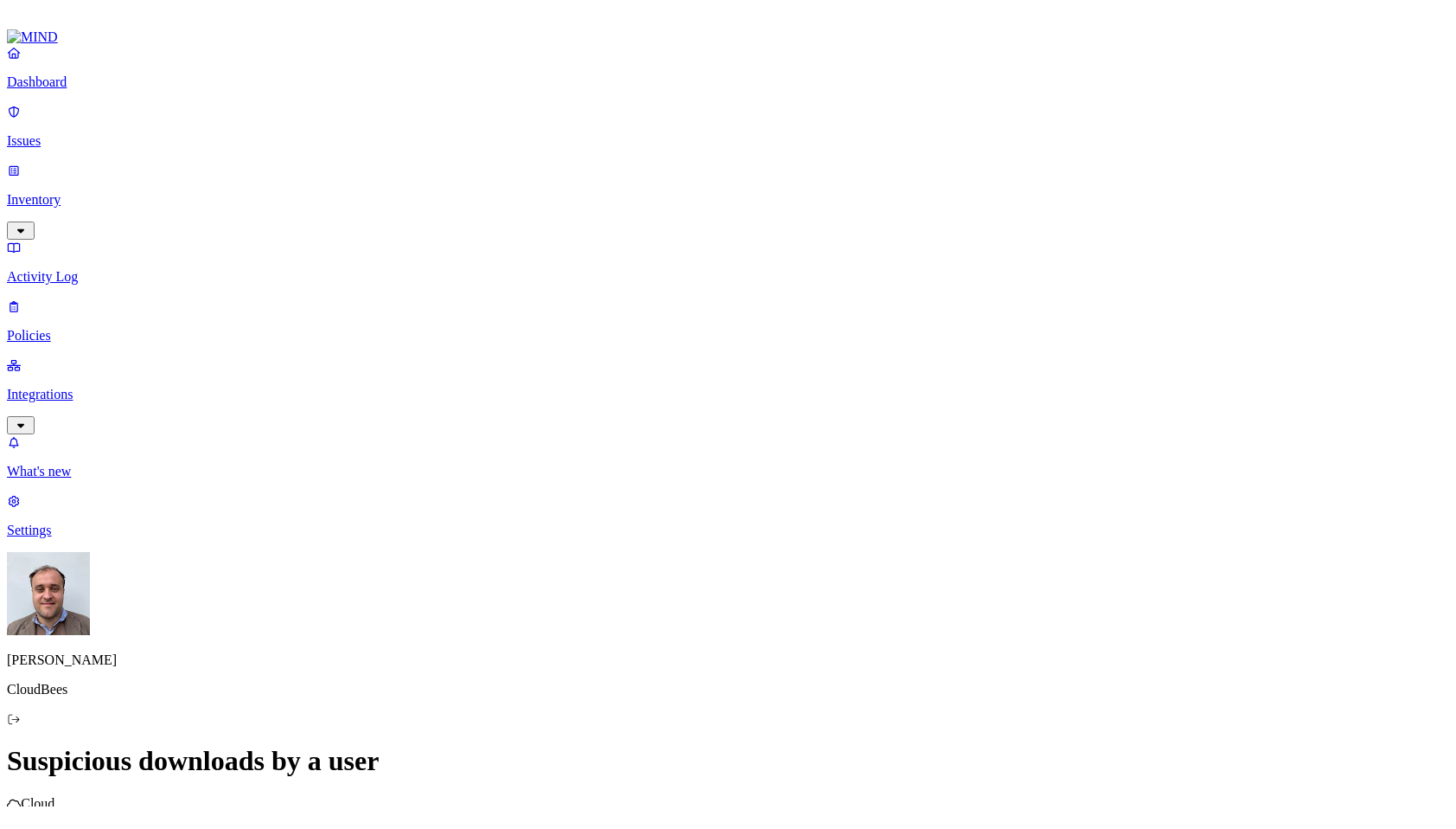
scroll to position [122, 0]
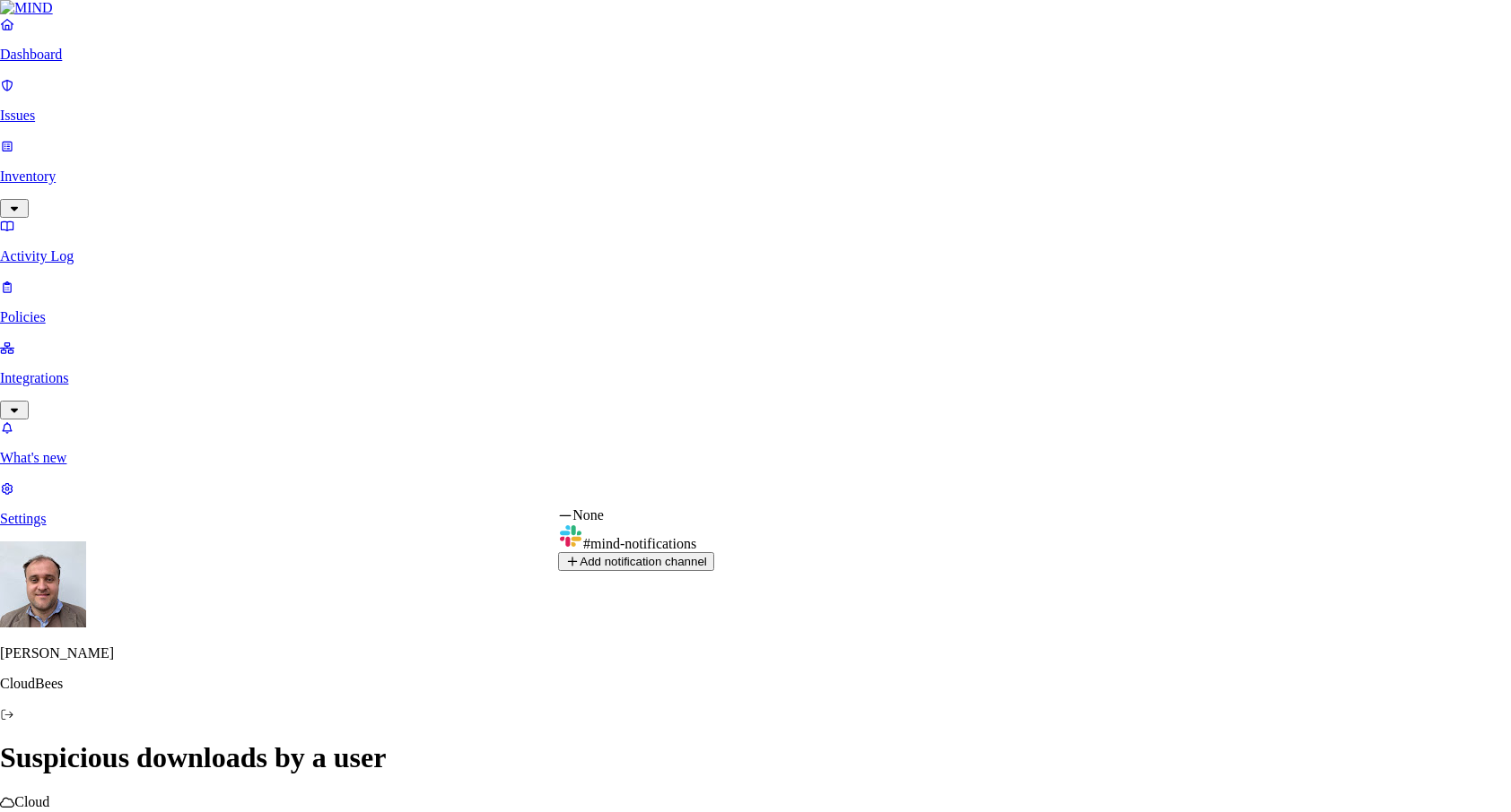
click at [999, 499] on html "Dashboard Issues Inventory Activity Log Policies Integrations What's new 1 Sett…" at bounding box center [755, 607] width 1511 height 1214
click at [1251, 411] on html "Dashboard Issues Inventory Activity Log Policies Integrations What's new 1 Sett…" at bounding box center [755, 607] width 1511 height 1214
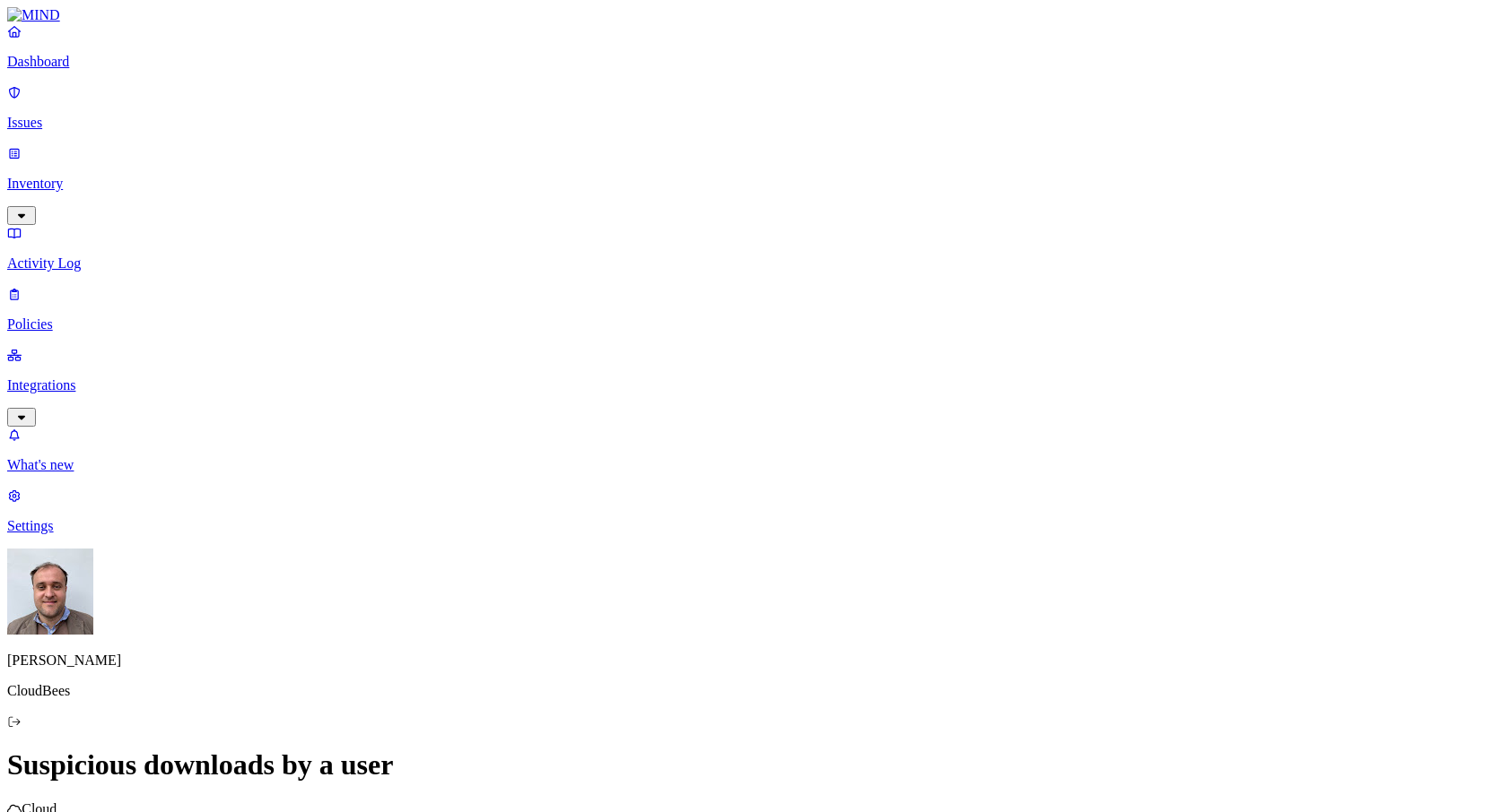
click at [812, 660] on html "Dashboard Issues Inventory Activity Log Policies Integrations What's new 1 Sett…" at bounding box center [755, 611] width 1511 height 1221
click at [779, 596] on html "Dashboard Issues Inventory Activity Log Policies Integrations What's new 1 Sett…" at bounding box center [755, 611] width 1511 height 1221
click at [97, 176] on p "Inventory" at bounding box center [755, 184] width 1496 height 16
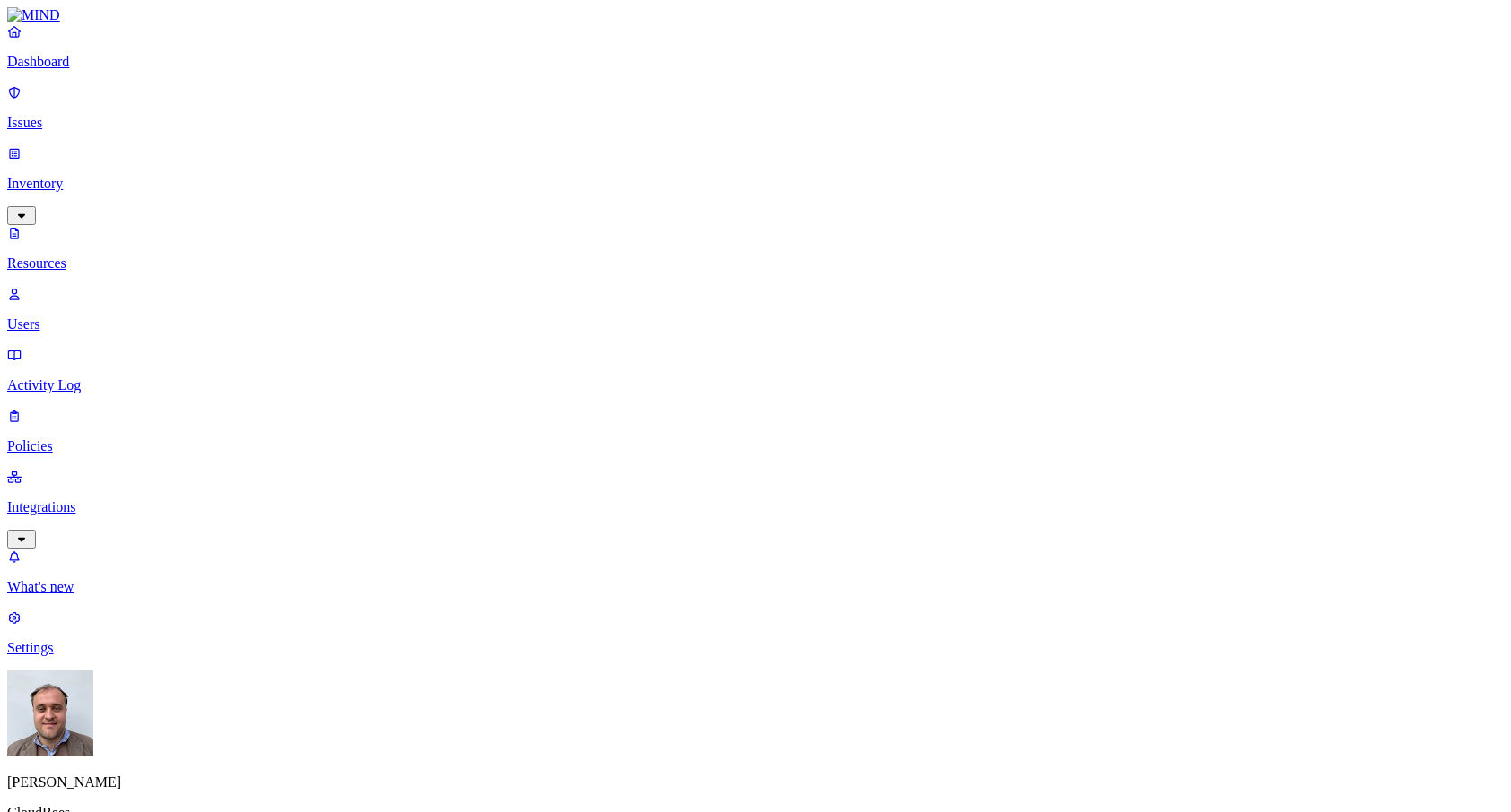
click at [88, 316] on p "Users" at bounding box center [755, 324] width 1496 height 16
click at [98, 255] on p "Resources" at bounding box center [755, 263] width 1496 height 16
click at [115, 316] on p "Users" at bounding box center [755, 324] width 1496 height 16
click at [113, 499] on p "Integrations" at bounding box center [755, 508] width 1496 height 16
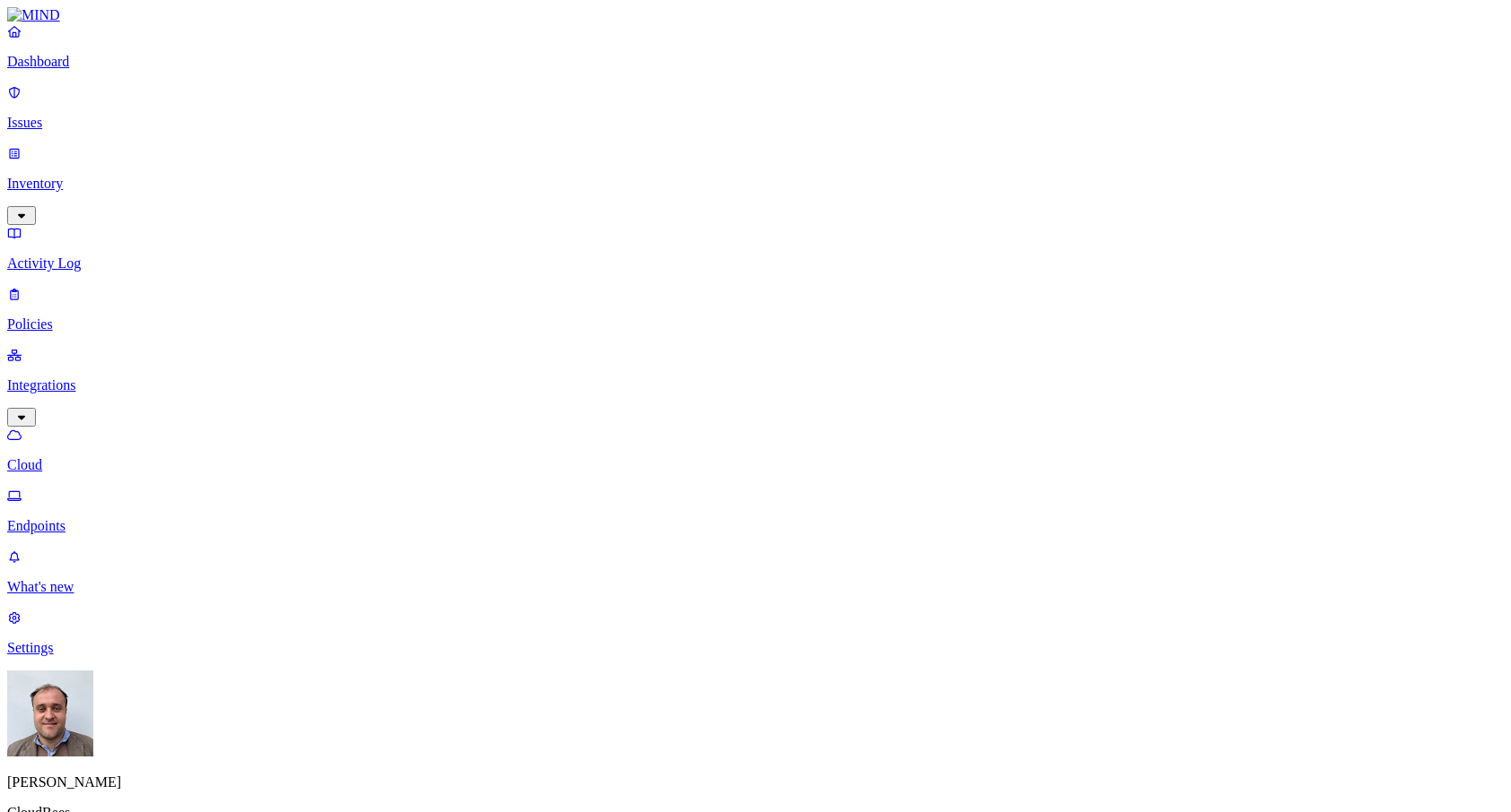
click at [101, 115] on p "Issues" at bounding box center [755, 123] width 1496 height 16
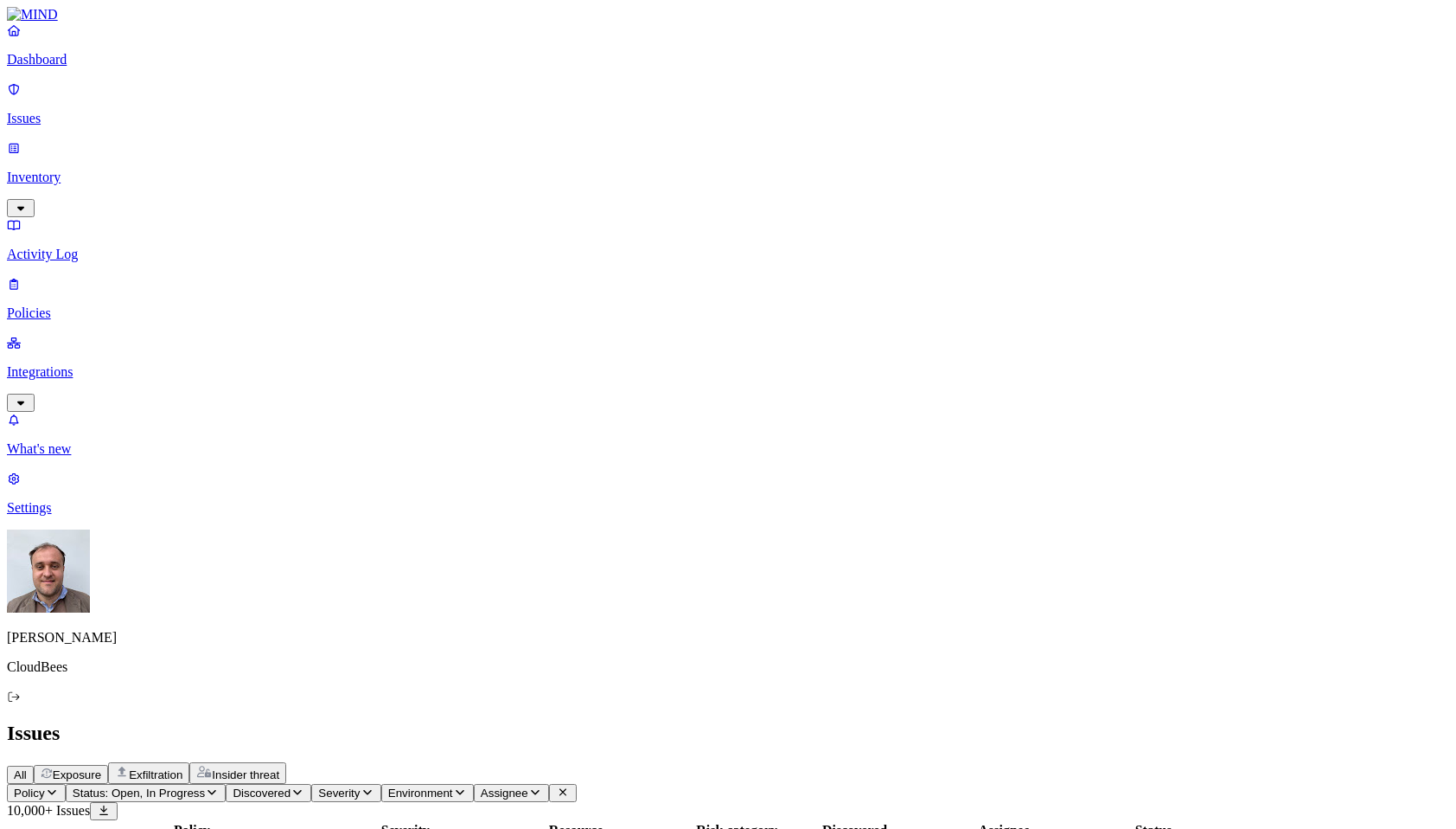
click at [123, 170] on p "Inventory" at bounding box center [728, 178] width 1442 height 16
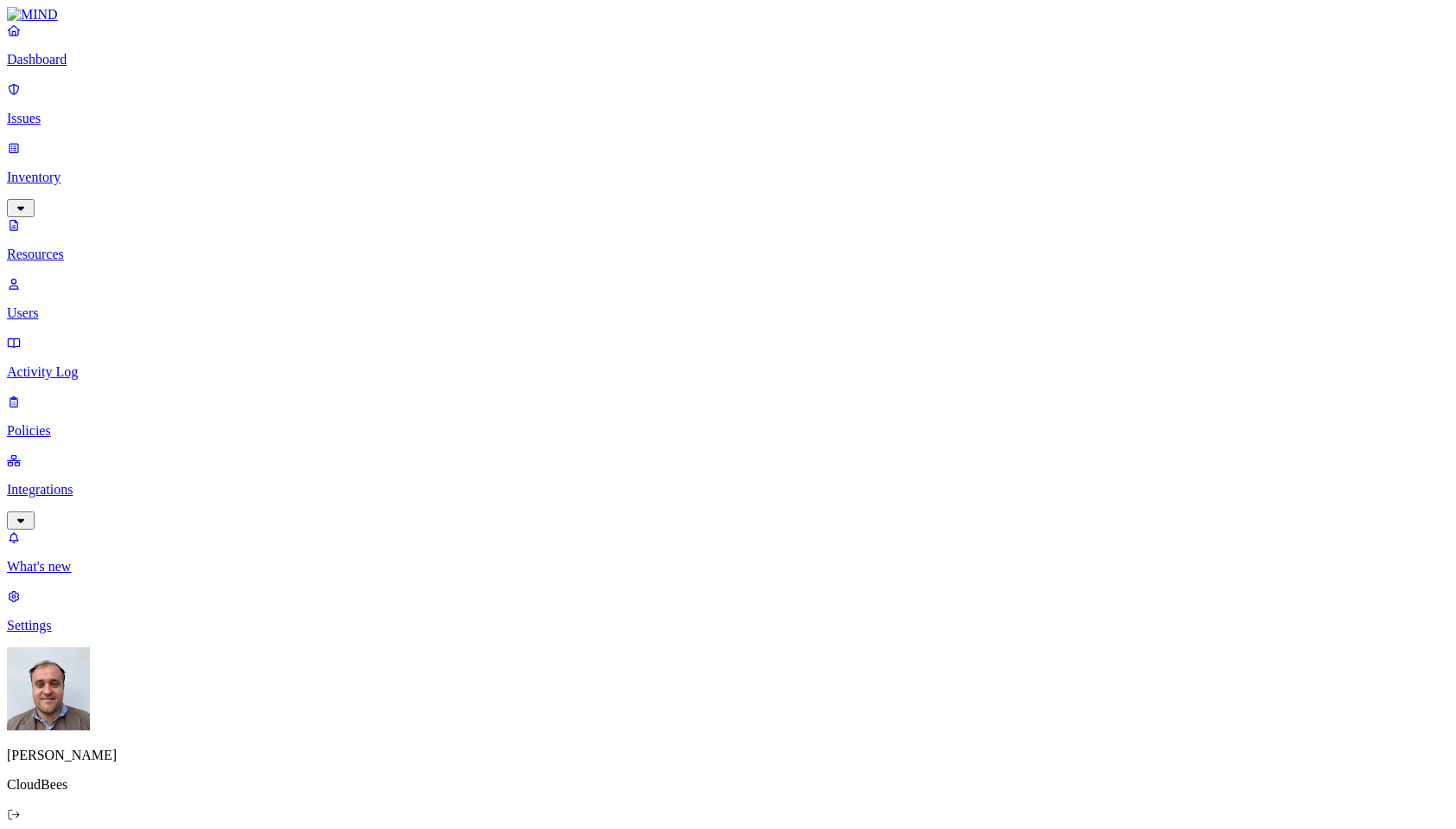
type input "[EMAIL_ADDRESS][DOMAIN_NAME]"
click at [132, 305] on p "Users" at bounding box center [728, 313] width 1442 height 16
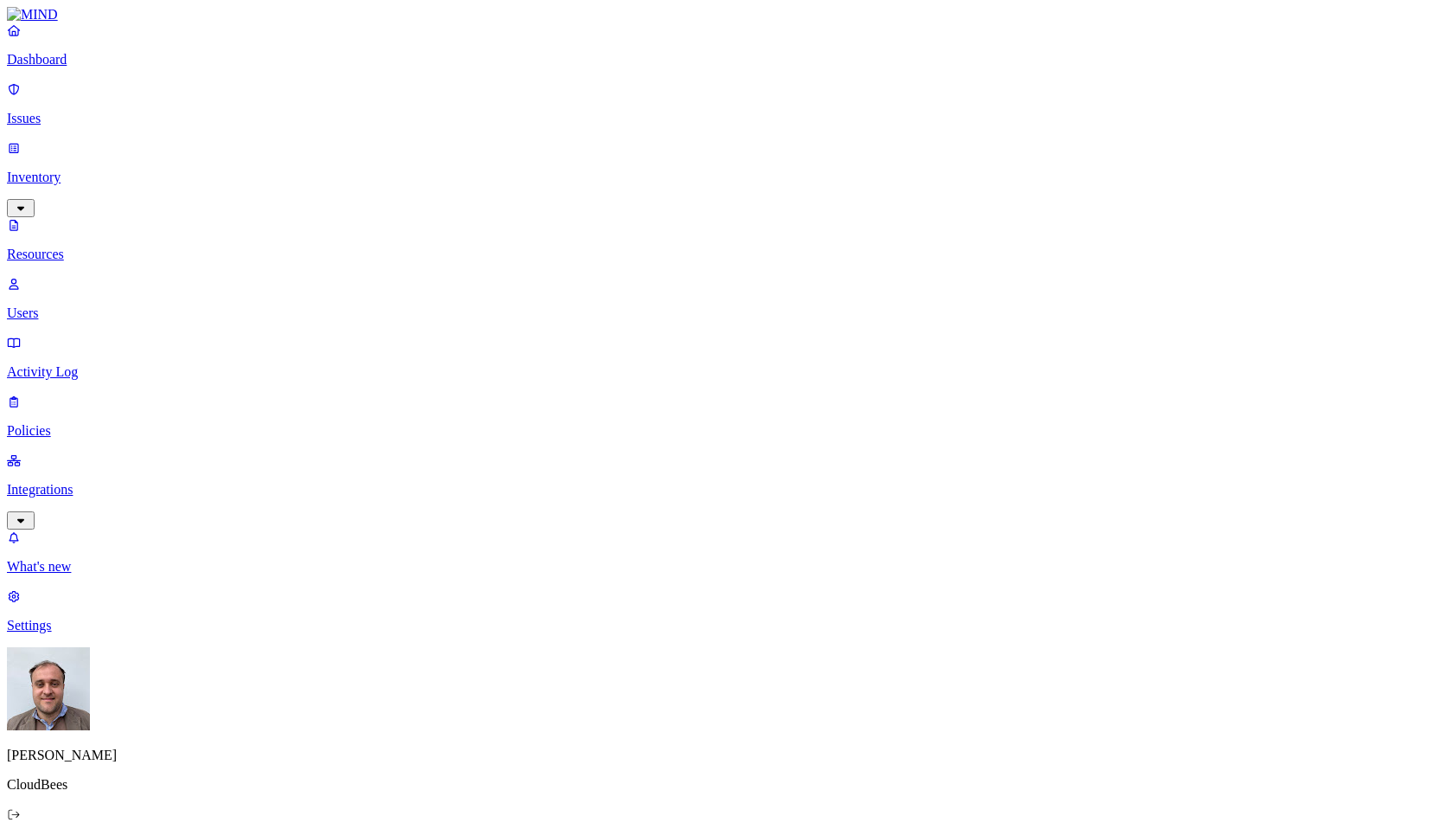
paste input "[EMAIL_ADDRESS][DOMAIN_NAME]"
type input "[EMAIL_ADDRESS][DOMAIN_NAME]"
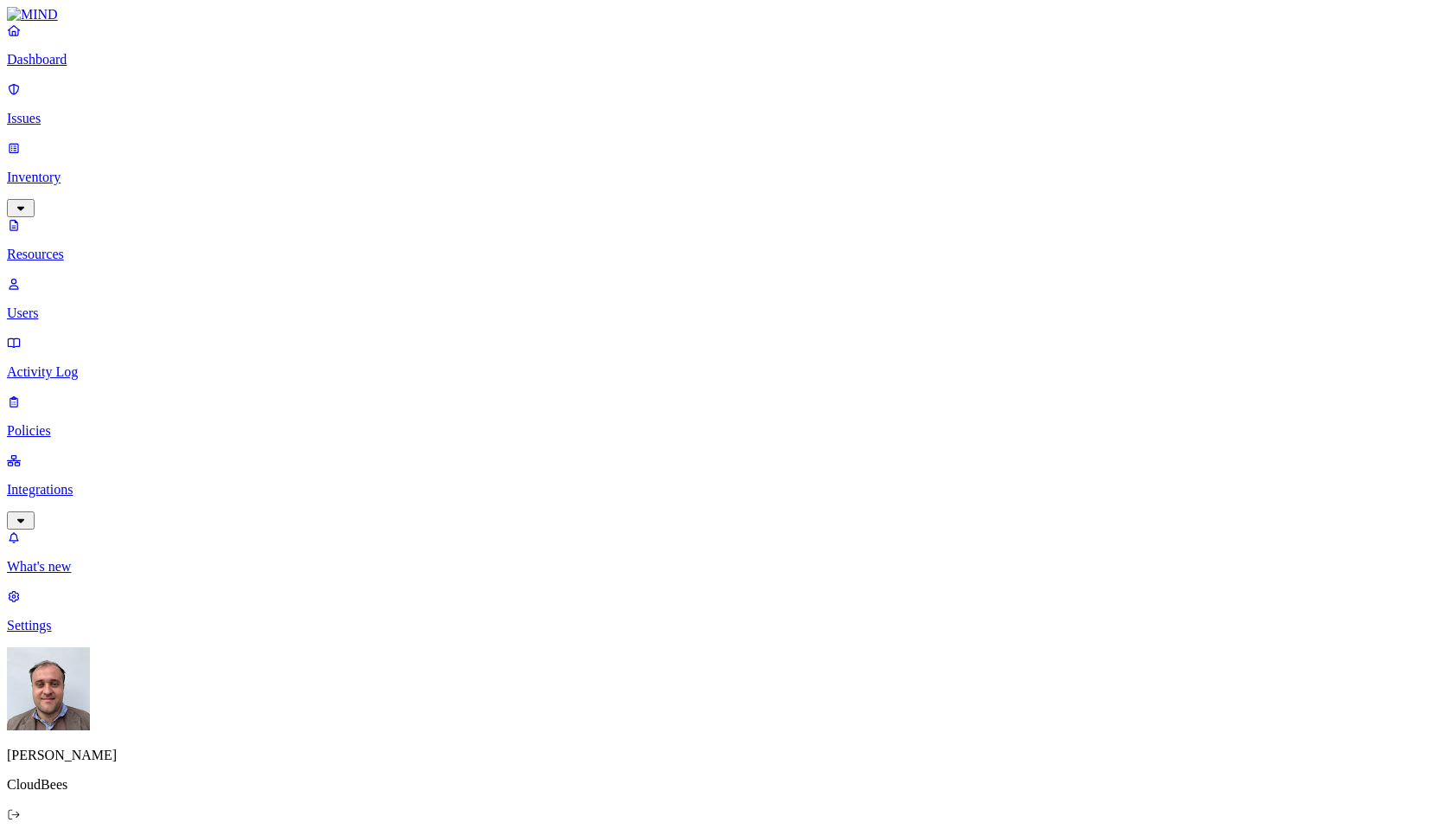
drag, startPoint x: 1301, startPoint y: 236, endPoint x: 1346, endPoint y: 236, distance: 45.0
drag, startPoint x: 1340, startPoint y: 236, endPoint x: 1408, endPoint y: 240, distance: 68.1
